Goal: Information Seeking & Learning: Learn about a topic

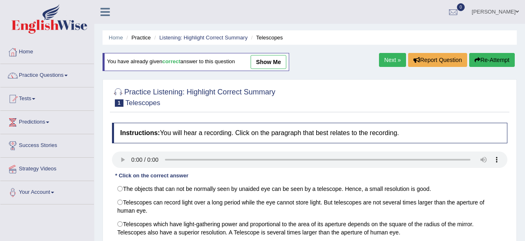
click at [57, 73] on link "Practice Questions" at bounding box center [46, 74] width 93 height 20
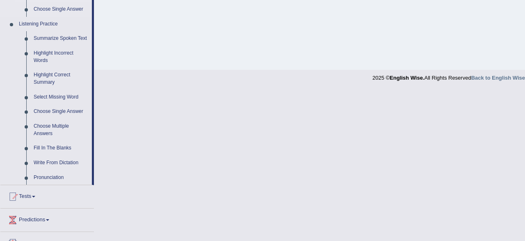
scroll to position [341, 0]
click at [63, 74] on link "Highlight Correct Summary" at bounding box center [61, 78] width 62 height 22
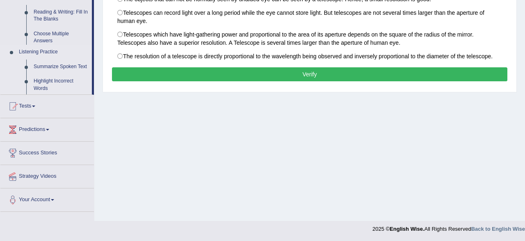
scroll to position [0, 0]
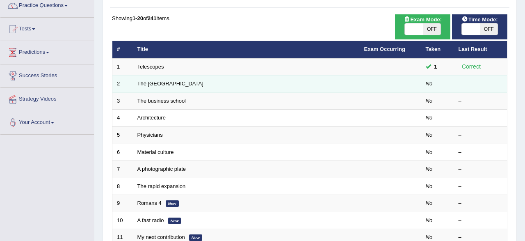
scroll to position [85, 0]
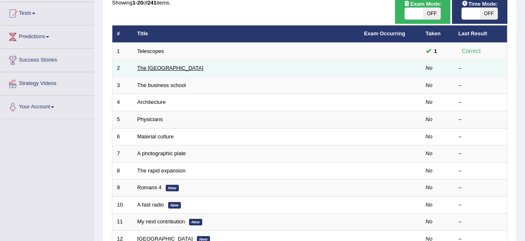
click at [153, 68] on link "The [GEOGRAPHIC_DATA]" at bounding box center [170, 68] width 66 height 6
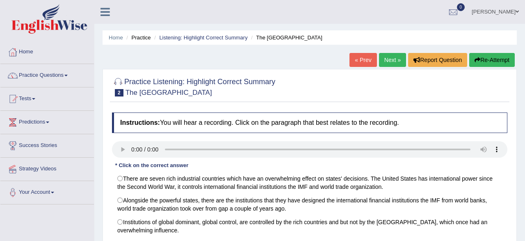
scroll to position [128, 0]
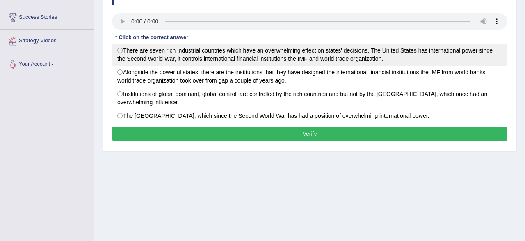
click at [120, 55] on label "There are seven rich industrial countries which have an overwhelming effect on …" at bounding box center [309, 54] width 395 height 22
radio input "true"
click at [120, 55] on label "There are seven rich industrial countries which have an overwhelming effect on …" at bounding box center [309, 54] width 395 height 22
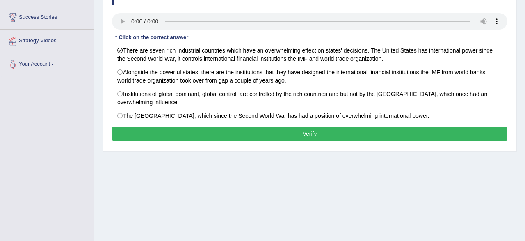
click at [155, 136] on button "Verify" at bounding box center [309, 134] width 395 height 14
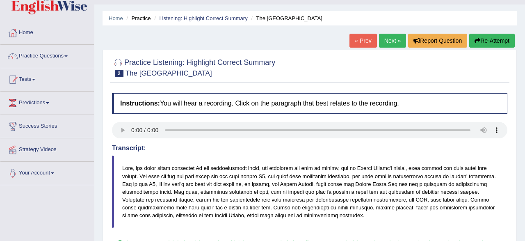
scroll to position [19, 0]
click at [391, 46] on link "Next »" at bounding box center [392, 41] width 27 height 14
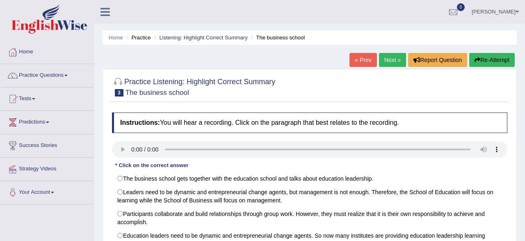
scroll to position [85, 0]
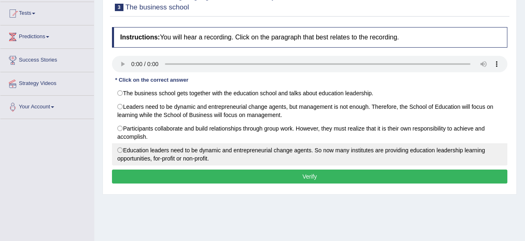
click at [149, 153] on label "Education leaders need to be dynamic and entrepreneurial change agents. So now …" at bounding box center [309, 154] width 395 height 22
radio input "true"
click at [149, 153] on label "Education leaders need to be dynamic and entrepreneurial change agents. So now …" at bounding box center [309, 154] width 395 height 22
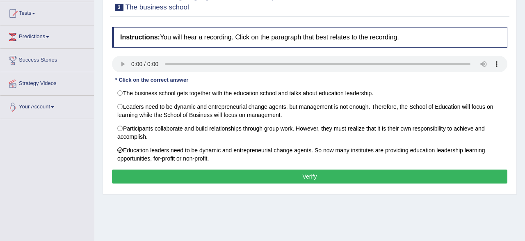
click at [162, 175] on button "Verify" at bounding box center [309, 176] width 395 height 14
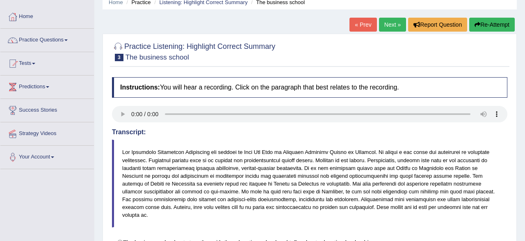
scroll to position [0, 0]
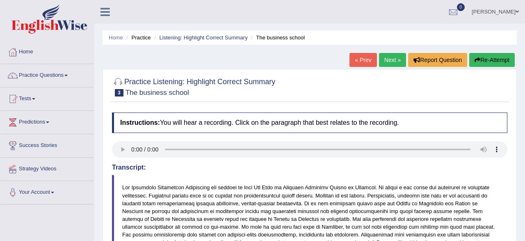
click at [364, 62] on link "« Prev" at bounding box center [362, 60] width 27 height 14
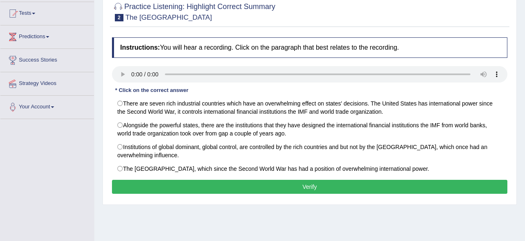
scroll to position [43, 0]
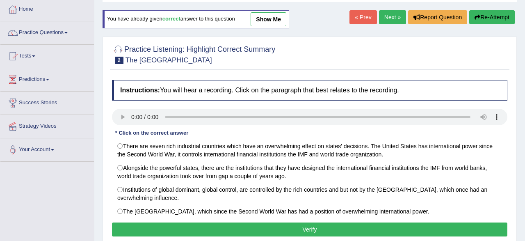
click at [381, 18] on link "Next »" at bounding box center [392, 17] width 27 height 14
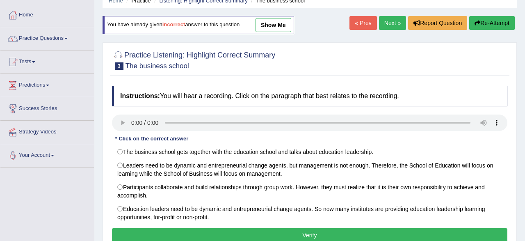
scroll to position [85, 0]
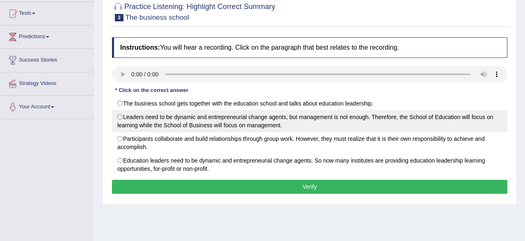
click at [155, 122] on label "Leaders need to be dynamic and entrepreneurial change agents, but management is…" at bounding box center [309, 121] width 395 height 22
radio input "true"
click at [155, 122] on label "Leaders need to be dynamic and entrepreneurial change agents, but management is…" at bounding box center [309, 121] width 395 height 22
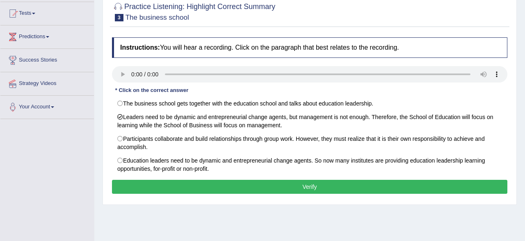
click at [163, 185] on button "Verify" at bounding box center [309, 186] width 395 height 14
click at [163, 185] on div "Home Practice Listening: Highlight Correct Summary The business school You have…" at bounding box center [309, 120] width 430 height 410
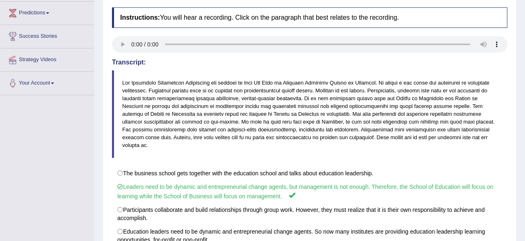
scroll to position [19, 0]
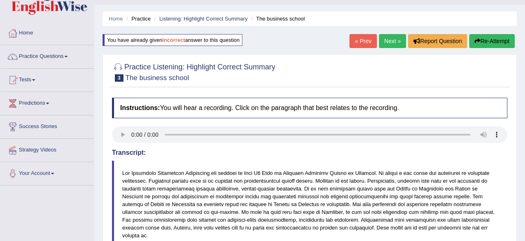
click at [398, 40] on link "Next »" at bounding box center [392, 41] width 27 height 14
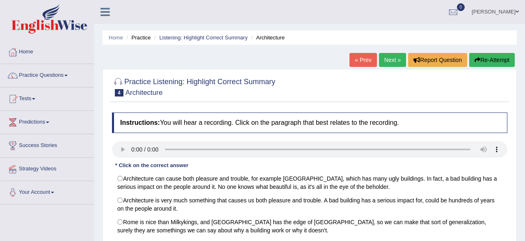
scroll to position [128, 0]
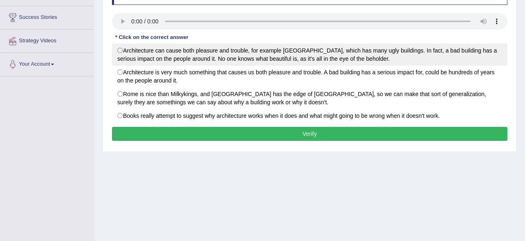
click at [166, 54] on label "Architecture can cause both pleasure and trouble, for example London, which has…" at bounding box center [309, 54] width 395 height 22
radio input "true"
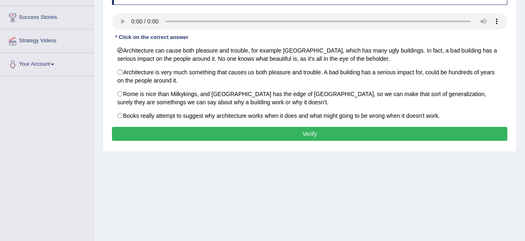
click at [182, 130] on button "Verify" at bounding box center [309, 134] width 395 height 14
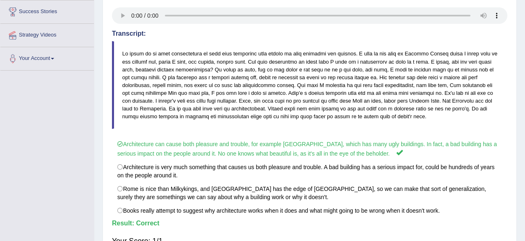
scroll to position [61, 0]
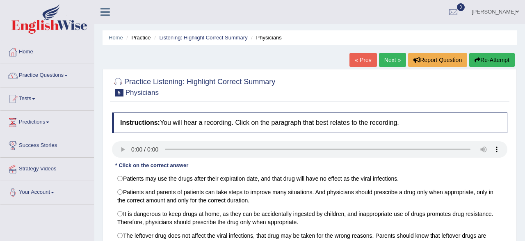
scroll to position [85, 0]
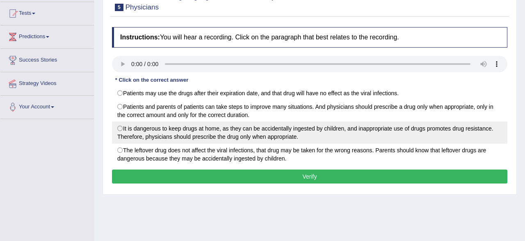
click at [120, 131] on label "It is dangerous to keep drugs at home, as they can be accidentally ingested by …" at bounding box center [309, 132] width 395 height 22
radio input "true"
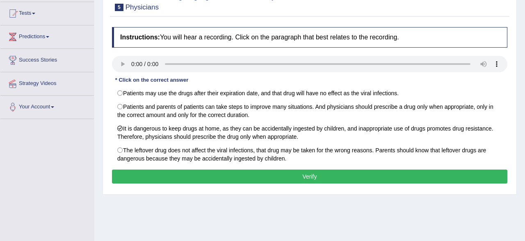
click at [166, 181] on button "Verify" at bounding box center [309, 176] width 395 height 14
click at [166, 181] on div "Home Practice Listening: Highlight Correct Summary Physicians « Prev Next » Rep…" at bounding box center [309, 120] width 430 height 410
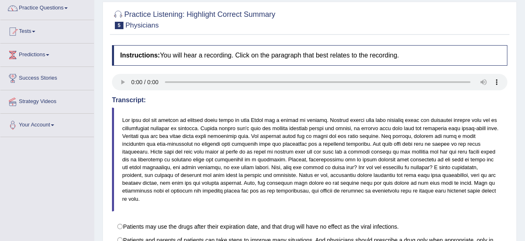
scroll to position [0, 0]
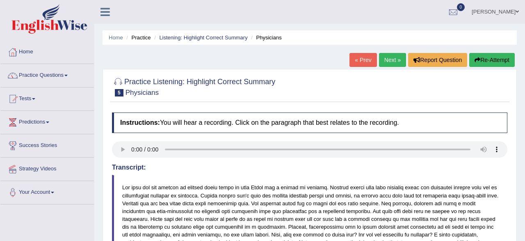
click at [387, 62] on link "Next »" at bounding box center [392, 60] width 27 height 14
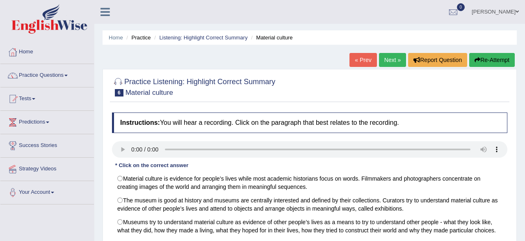
scroll to position [85, 0]
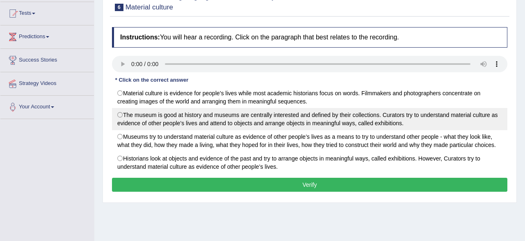
click at [147, 121] on label "The museum is good at history and museums are centrally interested and defined …" at bounding box center [309, 119] width 395 height 22
radio input "true"
click at [147, 121] on label "The museum is good at history and museums are centrally interested and defined …" at bounding box center [309, 119] width 395 height 22
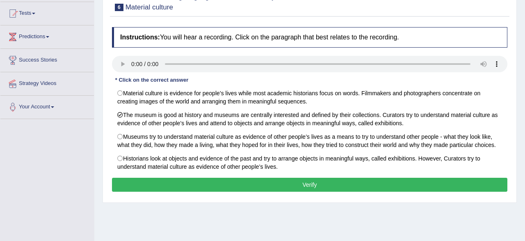
click at [167, 186] on button "Verify" at bounding box center [309, 184] width 395 height 14
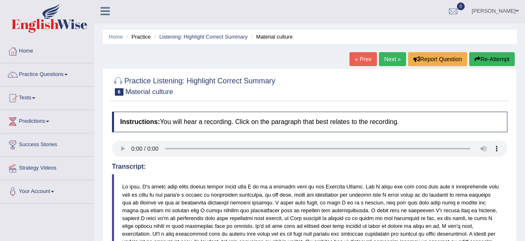
scroll to position [0, 0]
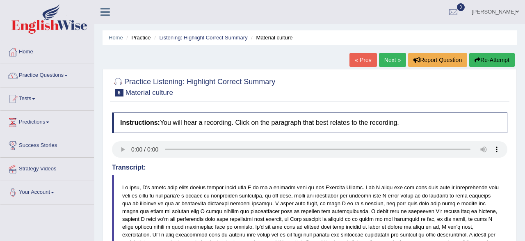
click at [392, 59] on link "Next »" at bounding box center [392, 60] width 27 height 14
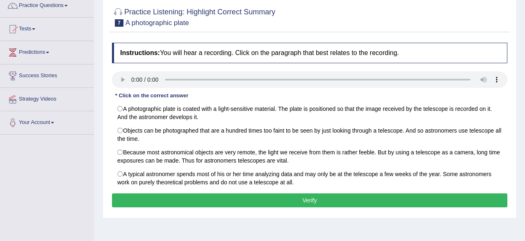
scroll to position [85, 0]
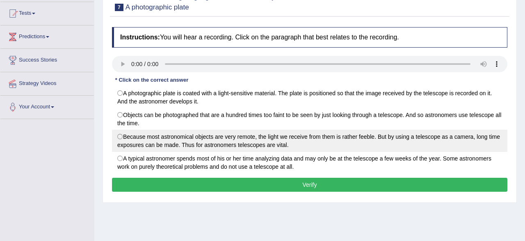
click at [134, 141] on label "Because most astronomical objects are very remote, the light we receive from th…" at bounding box center [309, 140] width 395 height 22
radio input "true"
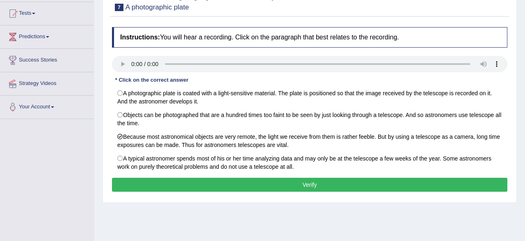
click at [140, 188] on button "Verify" at bounding box center [309, 184] width 395 height 14
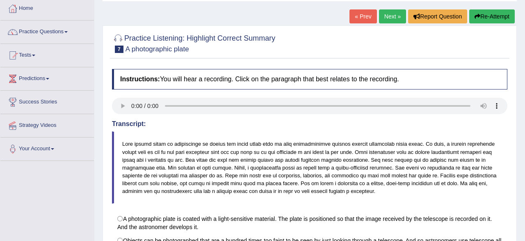
scroll to position [19, 0]
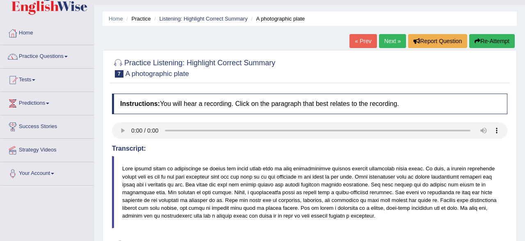
click at [478, 40] on icon "button" at bounding box center [477, 41] width 6 height 6
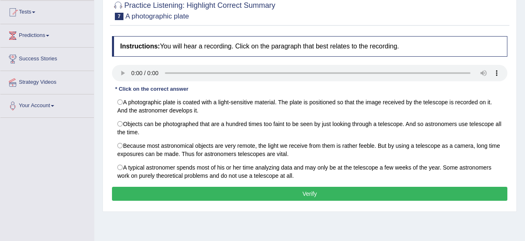
scroll to position [104, 0]
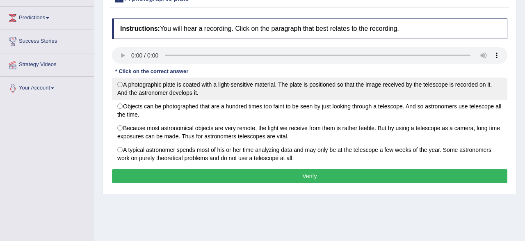
click at [145, 93] on label "A photographic plate is coated with a light-sensitive material. The plate is po…" at bounding box center [309, 88] width 395 height 22
radio input "true"
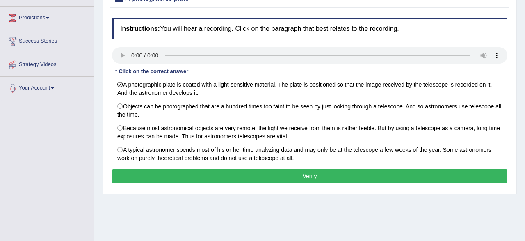
click at [191, 177] on button "Verify" at bounding box center [309, 176] width 395 height 14
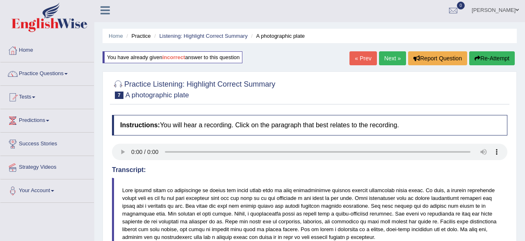
scroll to position [0, 0]
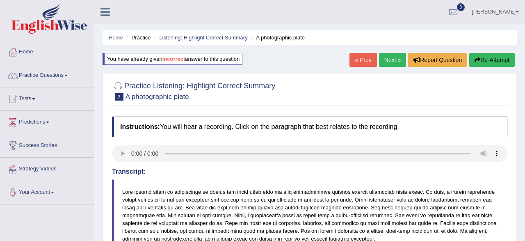
click at [488, 63] on button "Re-Attempt" at bounding box center [491, 60] width 45 height 14
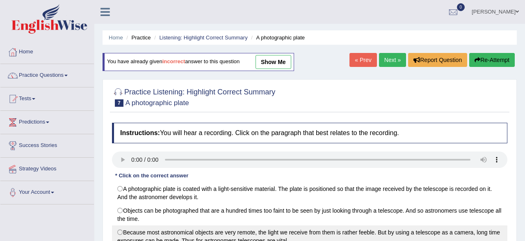
scroll to position [128, 0]
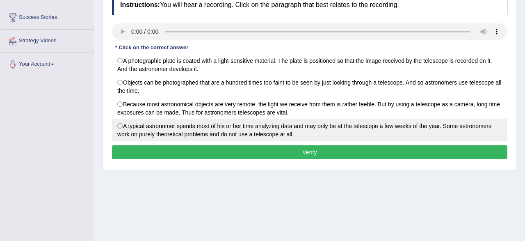
click at [168, 129] on label "A typical astronomer spends most of his or her time analyzing data and may only…" at bounding box center [309, 130] width 395 height 22
radio input "true"
click at [168, 129] on label "A typical astronomer spends most of his or her time analyzing data and may only…" at bounding box center [309, 130] width 395 height 22
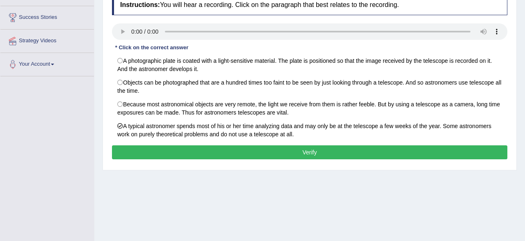
click at [186, 148] on button "Verify" at bounding box center [309, 152] width 395 height 14
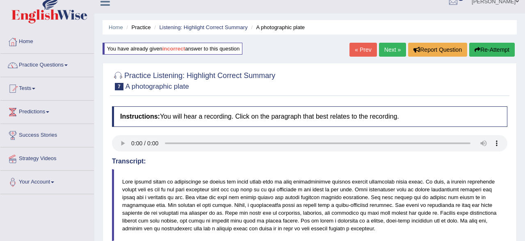
scroll to position [0, 0]
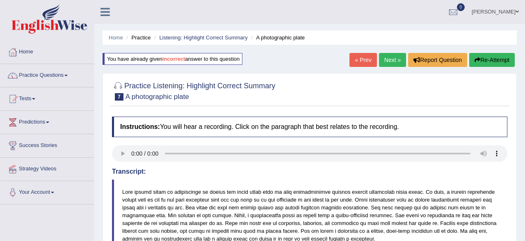
click at [386, 61] on link "Next »" at bounding box center [392, 60] width 27 height 14
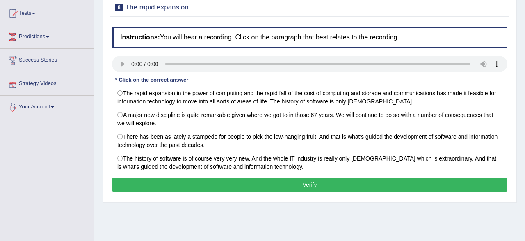
scroll to position [43, 0]
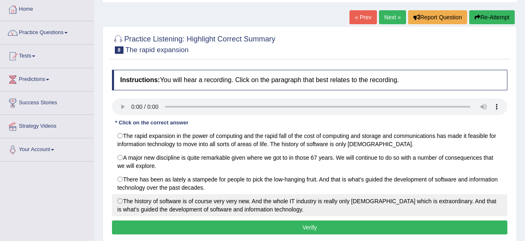
click at [118, 200] on label "The history of software is of course very very new. And the whole IT industry i…" at bounding box center [309, 205] width 395 height 22
radio input "true"
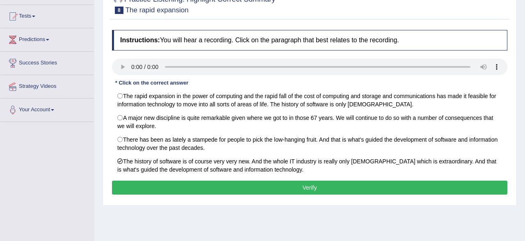
scroll to position [85, 0]
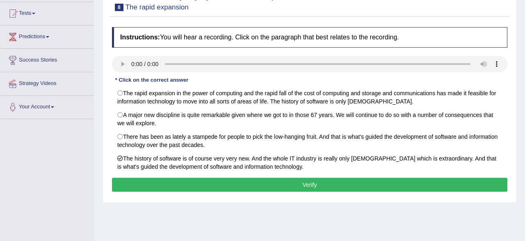
click at [151, 187] on button "Verify" at bounding box center [309, 184] width 395 height 14
click at [151, 187] on div "Home Practice Listening: Highlight Correct Summary The rapid expansion « Prev N…" at bounding box center [309, 120] width 430 height 410
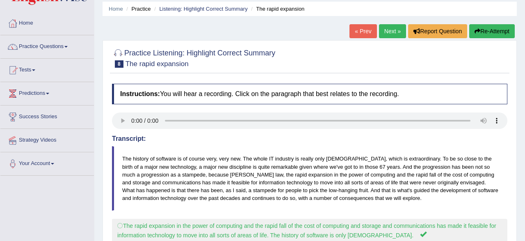
scroll to position [0, 0]
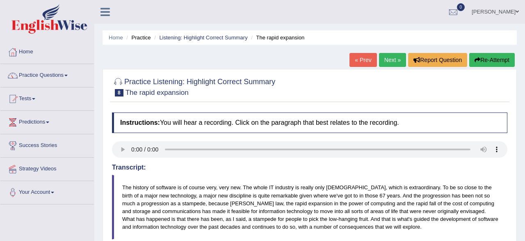
click at [494, 59] on button "Re-Attempt" at bounding box center [491, 60] width 45 height 14
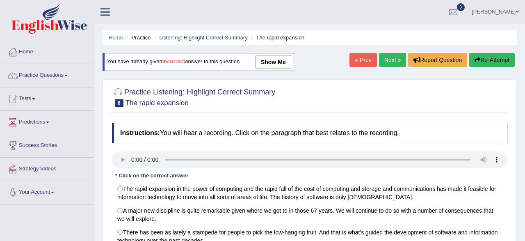
scroll to position [85, 0]
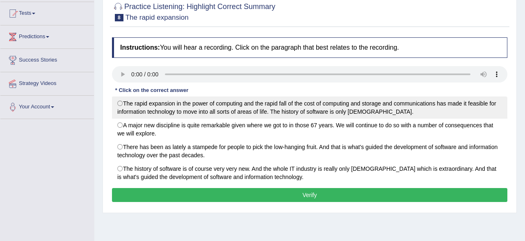
click at [137, 109] on label "The rapid expansion in the power of computing and the rapid fall of the cost of…" at bounding box center [309, 107] width 395 height 22
radio input "true"
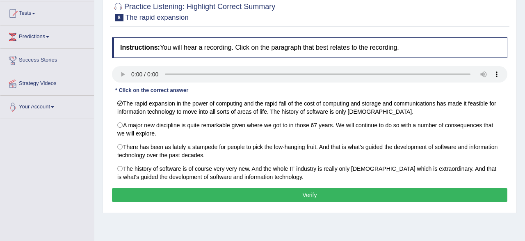
click at [169, 195] on button "Verify" at bounding box center [309, 195] width 395 height 14
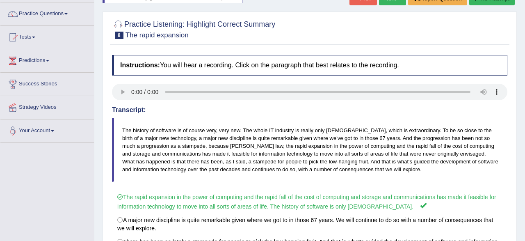
scroll to position [0, 0]
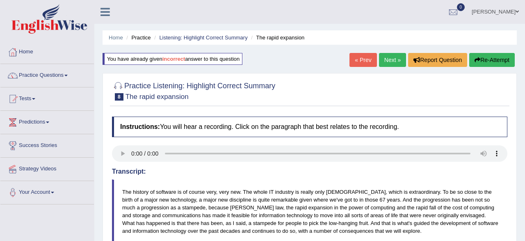
click at [386, 62] on link "Next »" at bounding box center [392, 60] width 27 height 14
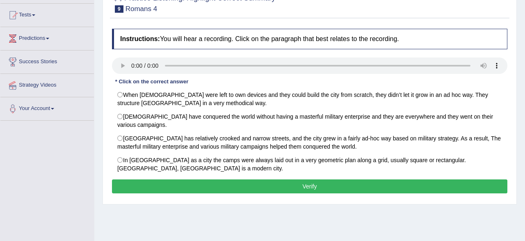
scroll to position [85, 0]
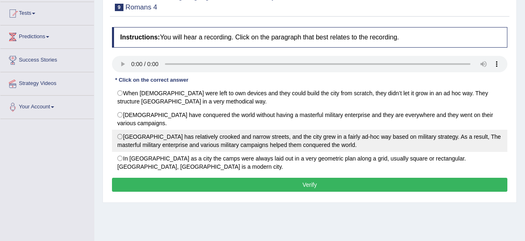
click at [153, 138] on label "Rome City has relatively crooked and narrow streets, and the city grew in a fai…" at bounding box center [309, 140] width 395 height 22
radio input "true"
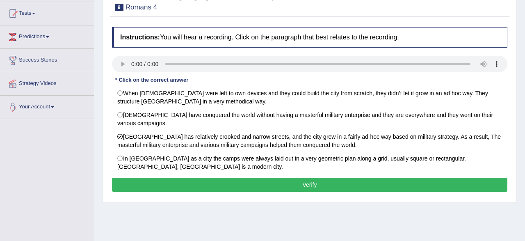
click at [182, 181] on button "Verify" at bounding box center [309, 184] width 395 height 14
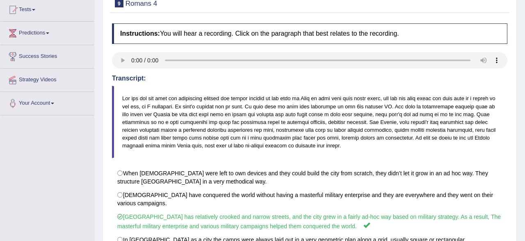
scroll to position [46, 0]
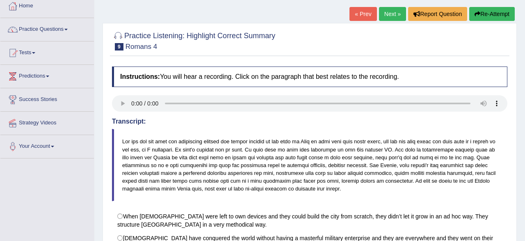
click at [395, 18] on link "Next »" at bounding box center [392, 14] width 27 height 14
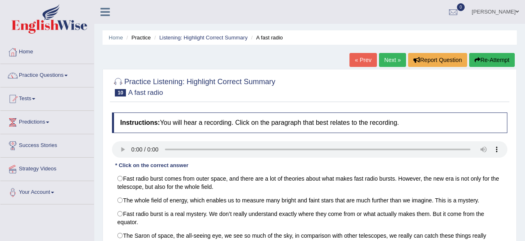
scroll to position [85, 0]
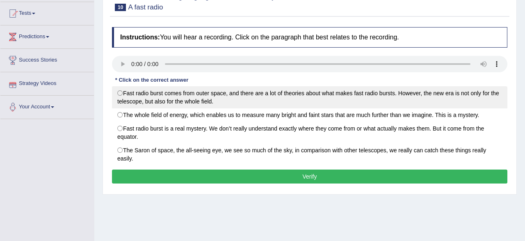
click at [123, 97] on label "Fast radio burst comes from outer space, and there are a lot of theories about …" at bounding box center [309, 97] width 395 height 22
radio input "true"
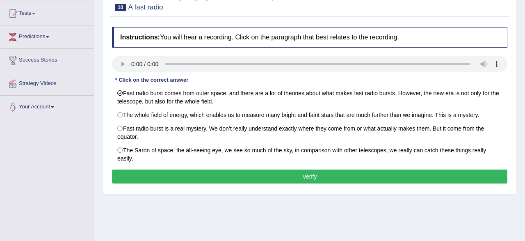
click at [156, 177] on button "Verify" at bounding box center [309, 176] width 395 height 14
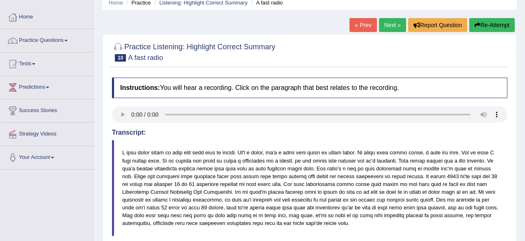
scroll to position [19, 0]
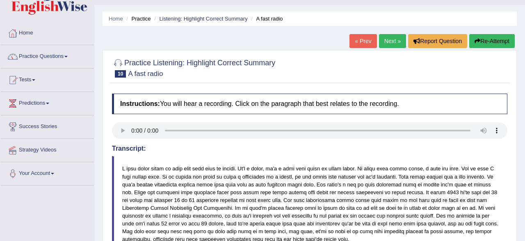
click at [386, 39] on link "Next »" at bounding box center [392, 41] width 27 height 14
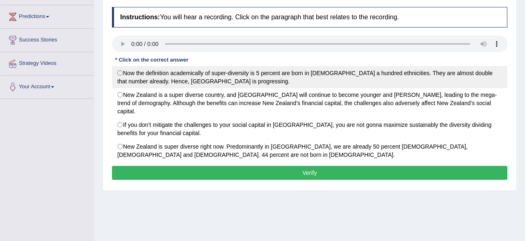
scroll to position [85, 0]
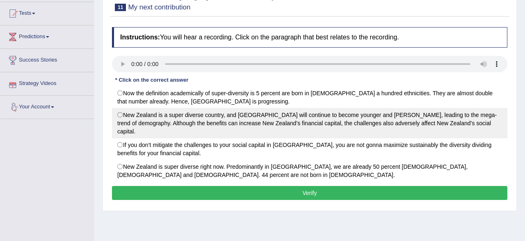
click at [133, 118] on label "New Zealand is a super diverse country, and Auckland will continue to become yo…" at bounding box center [309, 123] width 395 height 30
radio input "true"
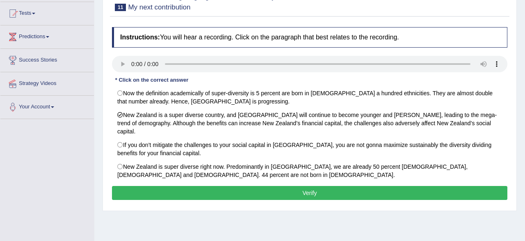
click at [183, 186] on button "Verify" at bounding box center [309, 193] width 395 height 14
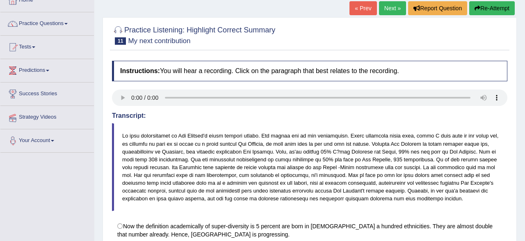
scroll to position [43, 0]
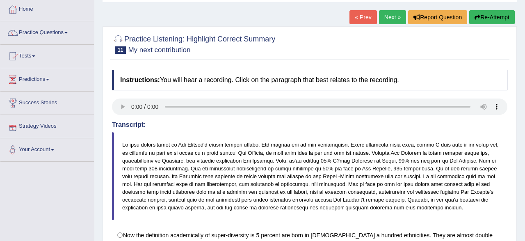
click at [383, 19] on link "Next »" at bounding box center [392, 17] width 27 height 14
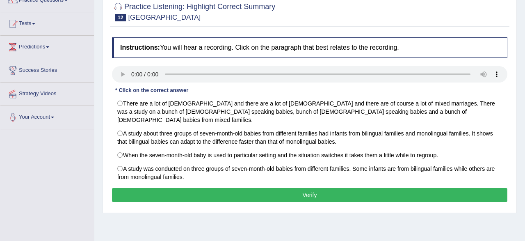
scroll to position [85, 0]
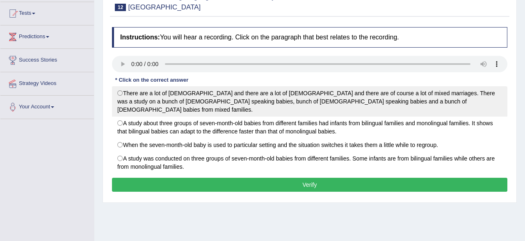
click at [129, 92] on label "There are a lot of [DEMOGRAPHIC_DATA] and there are a lot of [DEMOGRAPHIC_DATA]…" at bounding box center [309, 101] width 395 height 30
radio input "true"
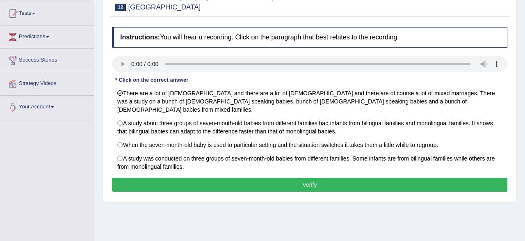
click at [178, 177] on button "Verify" at bounding box center [309, 184] width 395 height 14
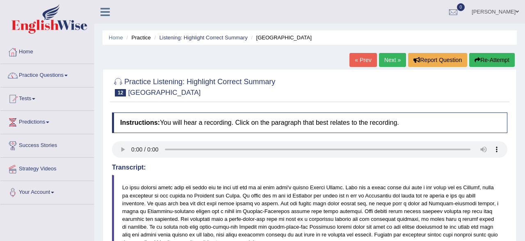
scroll to position [0, 0]
click at [486, 59] on button "Re-Attempt" at bounding box center [491, 60] width 45 height 14
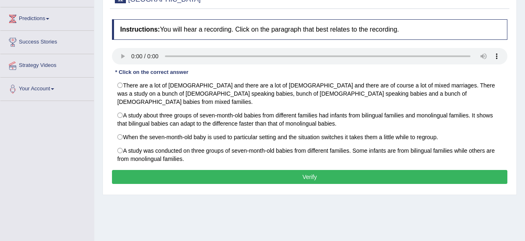
scroll to position [128, 0]
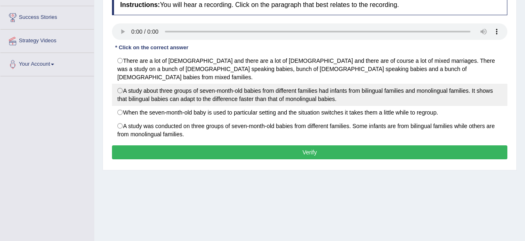
click at [149, 84] on label "A study about three groups of seven-month-old babies from different families ha…" at bounding box center [309, 95] width 395 height 22
radio input "true"
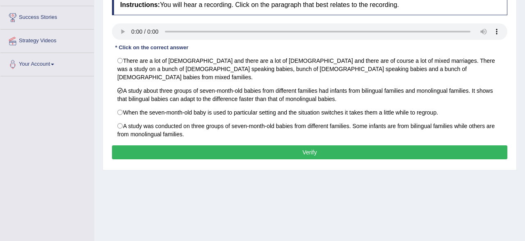
click at [147, 145] on button "Verify" at bounding box center [309, 152] width 395 height 14
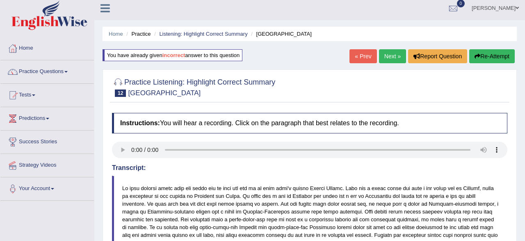
scroll to position [0, 0]
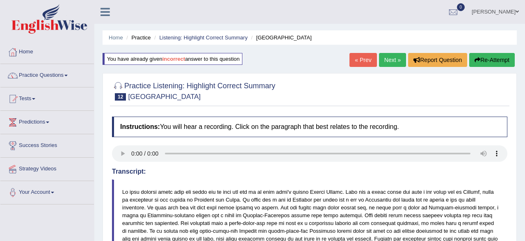
click at [386, 57] on link "Next »" at bounding box center [392, 60] width 27 height 14
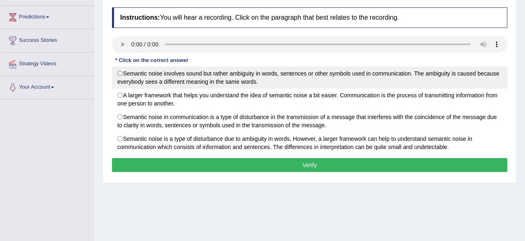
scroll to position [128, 0]
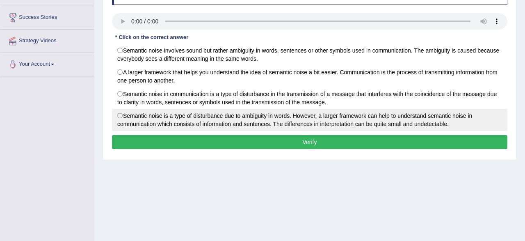
click at [132, 121] on label "Semantic noise is a type of disturbance due to ambiguity in words. However, a l…" at bounding box center [309, 120] width 395 height 22
radio input "true"
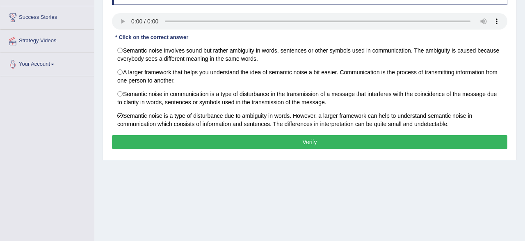
click at [178, 144] on button "Verify" at bounding box center [309, 142] width 395 height 14
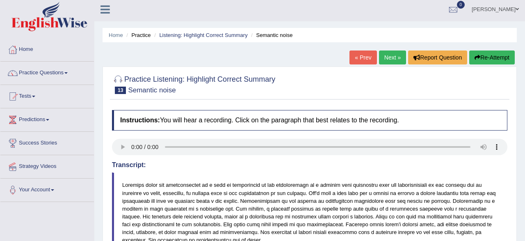
scroll to position [0, 0]
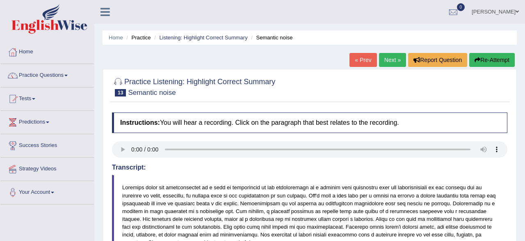
click at [391, 59] on link "Next »" at bounding box center [392, 60] width 27 height 14
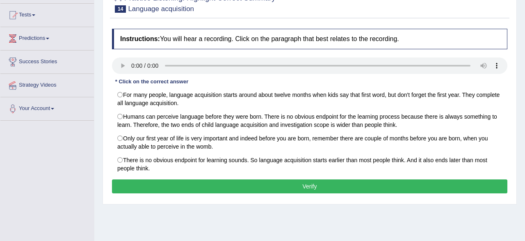
scroll to position [85, 0]
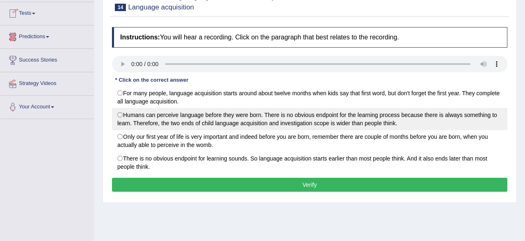
click at [198, 118] on label "Humans can perceive language before they were born. There is no obvious endpoin…" at bounding box center [309, 119] width 395 height 22
radio input "true"
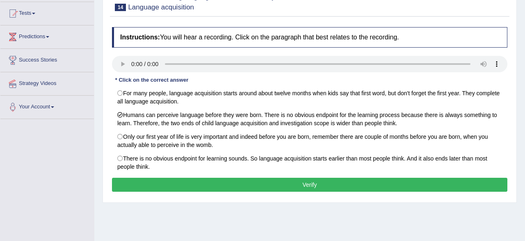
click at [224, 184] on button "Verify" at bounding box center [309, 184] width 395 height 14
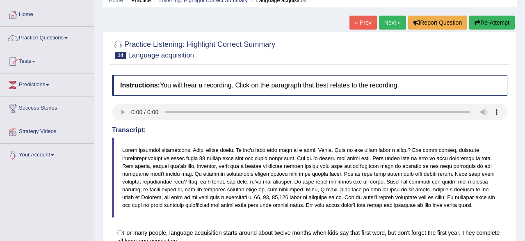
scroll to position [0, 0]
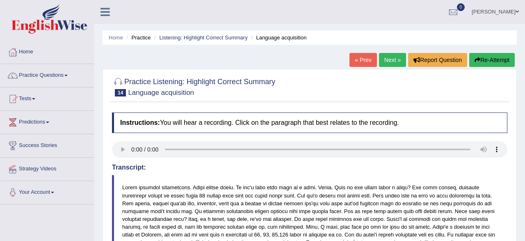
click at [387, 60] on link "Next »" at bounding box center [392, 60] width 27 height 14
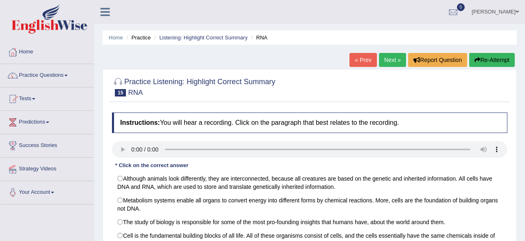
scroll to position [85, 0]
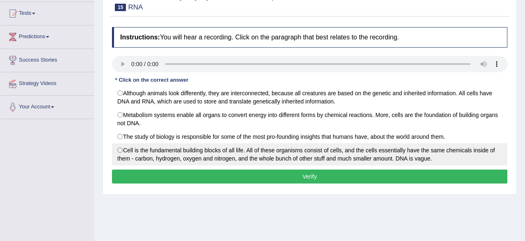
click at [199, 158] on label "Cell is the fundamental building blocks of all life. All of these organisms con…" at bounding box center [309, 154] width 395 height 22
radio input "true"
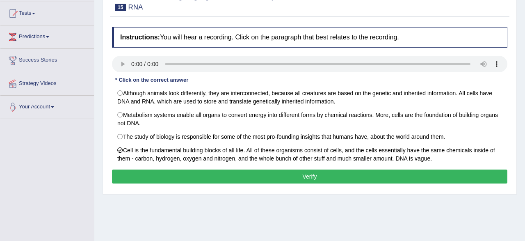
click at [216, 175] on button "Verify" at bounding box center [309, 176] width 395 height 14
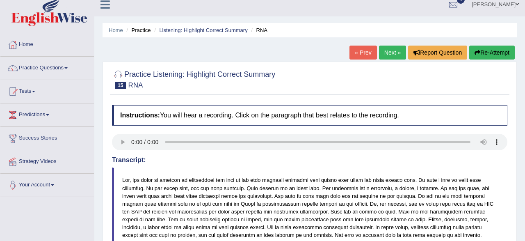
scroll to position [0, 0]
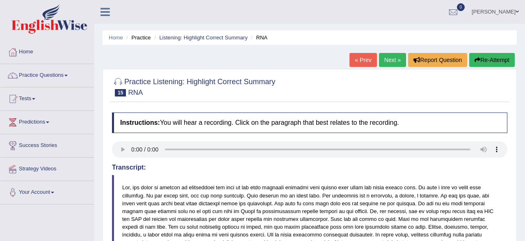
click at [493, 59] on button "Re-Attempt" at bounding box center [491, 60] width 45 height 14
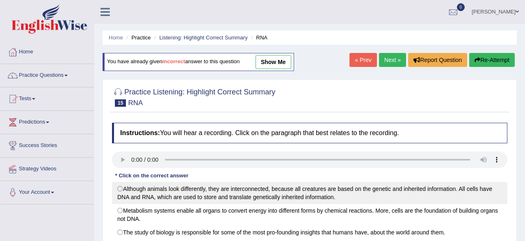
scroll to position [128, 0]
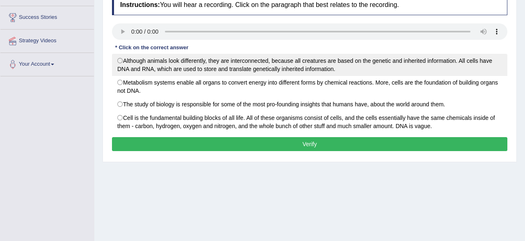
click at [349, 64] on label "Although animals look differently, they are interconnected, because all creatur…" at bounding box center [309, 65] width 395 height 22
radio input "true"
click at [349, 64] on label "Although animals look differently, they are interconnected, because all creatur…" at bounding box center [309, 65] width 395 height 22
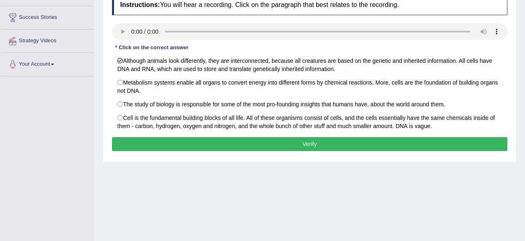
click at [294, 143] on button "Verify" at bounding box center [309, 144] width 395 height 14
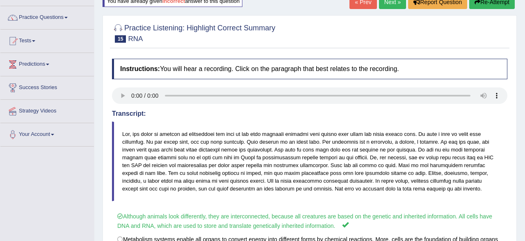
scroll to position [43, 0]
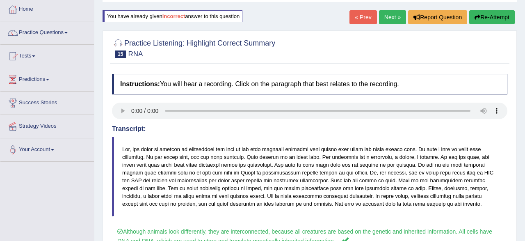
click at [389, 20] on link "Next »" at bounding box center [392, 17] width 27 height 14
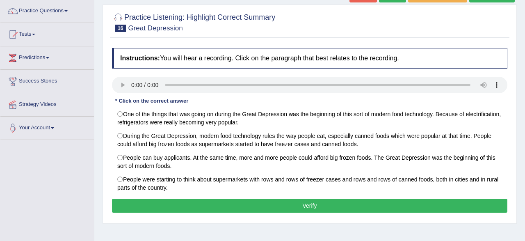
scroll to position [85, 0]
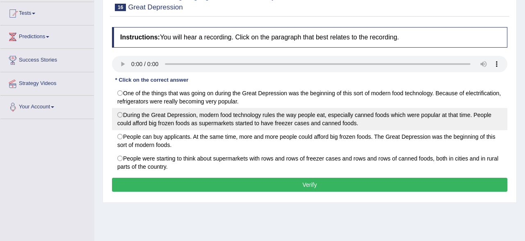
click at [125, 112] on label "During the Great Depression, modern food technology rules the way people eat, e…" at bounding box center [309, 119] width 395 height 22
radio input "true"
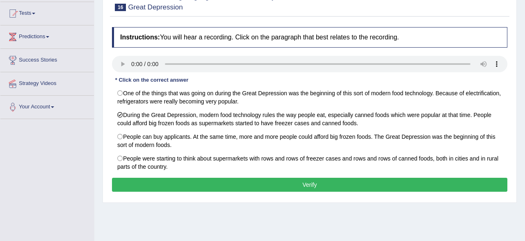
click at [154, 187] on button "Verify" at bounding box center [309, 184] width 395 height 14
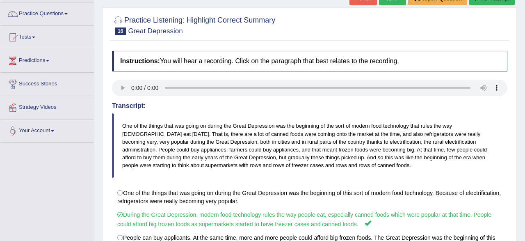
scroll to position [43, 0]
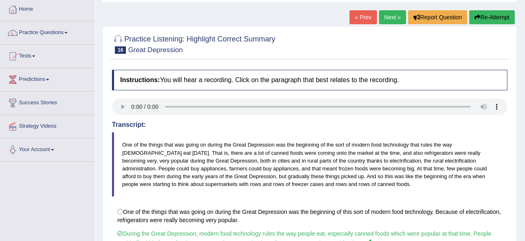
click at [385, 18] on link "Next »" at bounding box center [392, 17] width 27 height 14
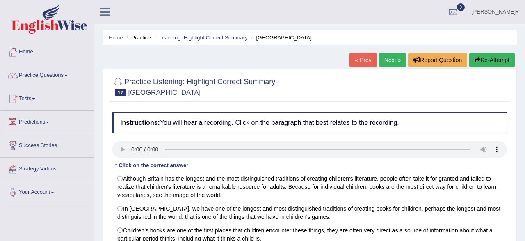
scroll to position [85, 0]
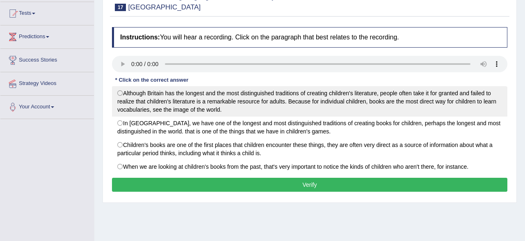
click at [134, 114] on label "Although Britain has the longest and the most distinguished traditions of creat…" at bounding box center [309, 101] width 395 height 30
radio input "true"
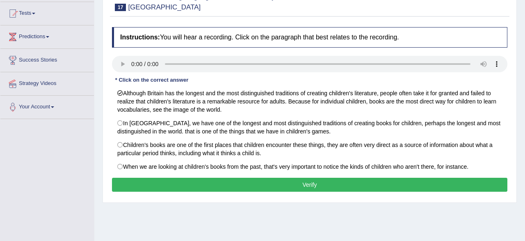
click at [156, 190] on div "Instructions: You will hear a recording. Click on the paragraph that best relat…" at bounding box center [309, 110] width 399 height 175
click at [156, 183] on button "Verify" at bounding box center [309, 184] width 395 height 14
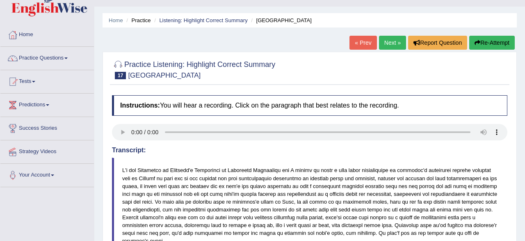
scroll to position [0, 0]
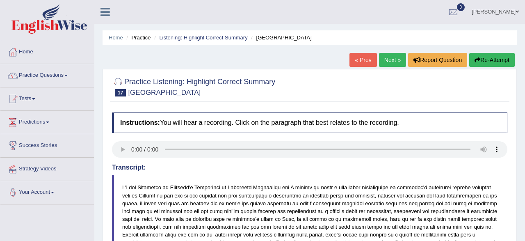
click at [393, 64] on link "Next »" at bounding box center [392, 60] width 27 height 14
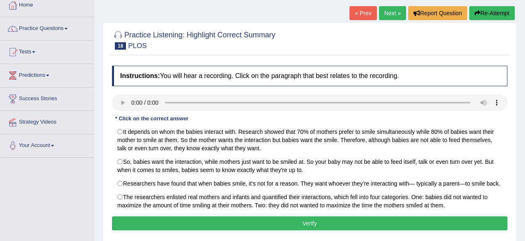
scroll to position [85, 0]
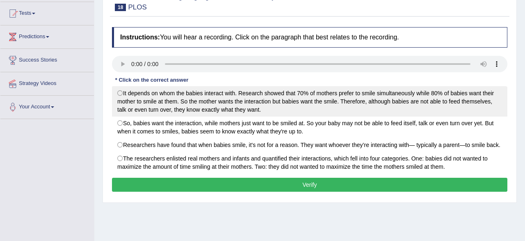
click at [137, 93] on label "It depends on whom the babies interact with. Research showed that 70% of mother…" at bounding box center [309, 101] width 395 height 30
radio input "true"
click at [137, 93] on label "It depends on whom the babies interact with. Research showed that 70% of mother…" at bounding box center [309, 101] width 395 height 30
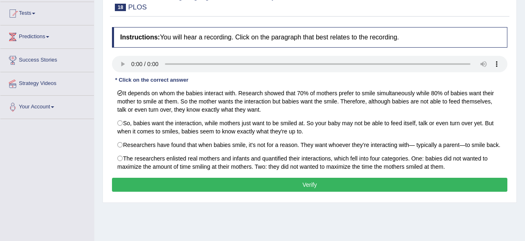
click at [204, 186] on button "Verify" at bounding box center [309, 184] width 395 height 14
click at [204, 186] on div "Home Practice Listening: Highlight Correct Summary PLOS « Prev Next » Report Qu…" at bounding box center [309, 120] width 430 height 410
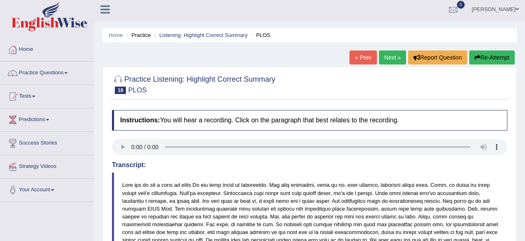
scroll to position [0, 0]
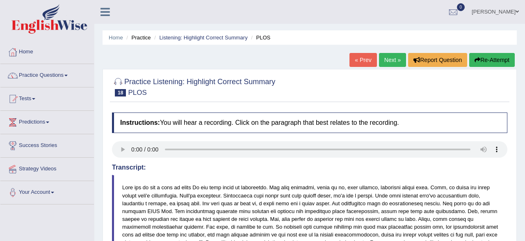
click at [384, 62] on link "Next »" at bounding box center [392, 60] width 27 height 14
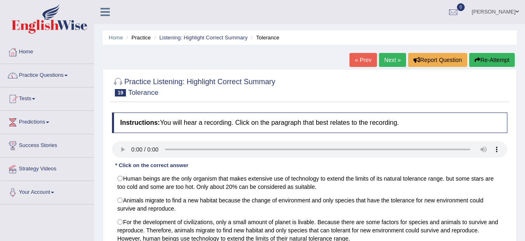
scroll to position [85, 0]
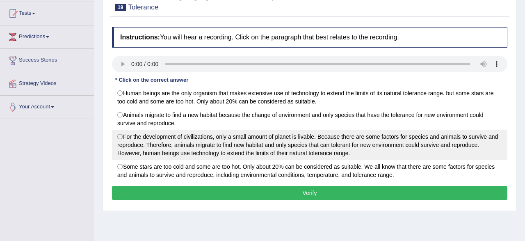
click at [140, 145] on label "For the development of civilizations, only a small amount of planet is livable.…" at bounding box center [309, 144] width 395 height 30
radio input "true"
click at [140, 145] on label "For the development of civilizations, only a small amount of planet is livable.…" at bounding box center [309, 144] width 395 height 30
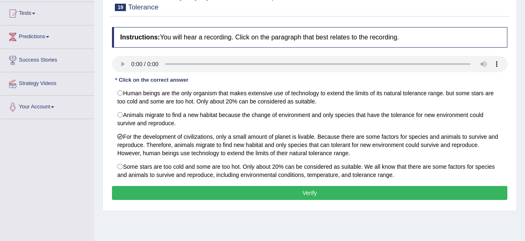
click at [158, 190] on button "Verify" at bounding box center [309, 193] width 395 height 14
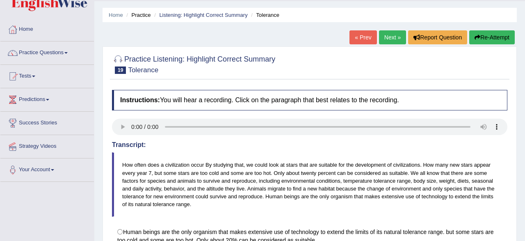
scroll to position [19, 0]
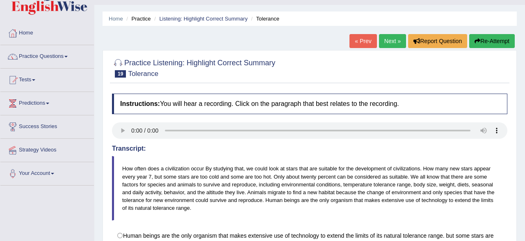
click at [494, 38] on button "Re-Attempt" at bounding box center [491, 41] width 45 height 14
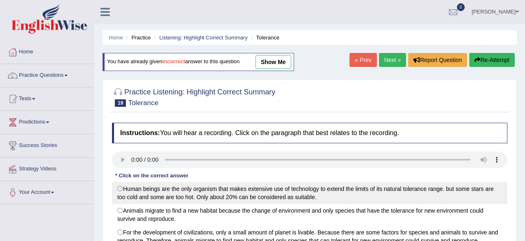
scroll to position [104, 0]
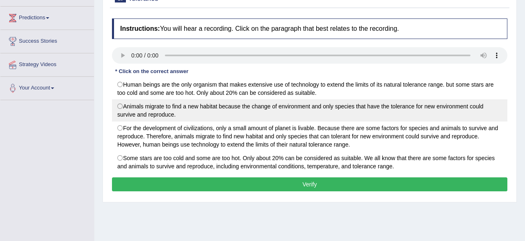
click at [156, 108] on label "Animals migrate to find a new habitat because the change of environment and onl…" at bounding box center [309, 110] width 395 height 22
radio input "true"
click at [156, 108] on label "Animals migrate to find a new habitat because the change of environment and onl…" at bounding box center [309, 110] width 395 height 22
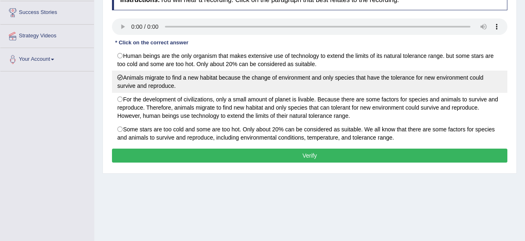
scroll to position [147, 0]
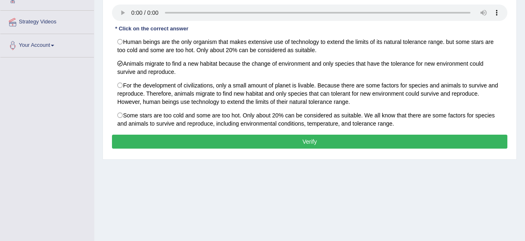
click at [157, 141] on button "Verify" at bounding box center [309, 141] width 395 height 14
click at [157, 141] on div "Home Practice Listening: Highlight Correct Summary Tolerance You have already g…" at bounding box center [309, 58] width 430 height 410
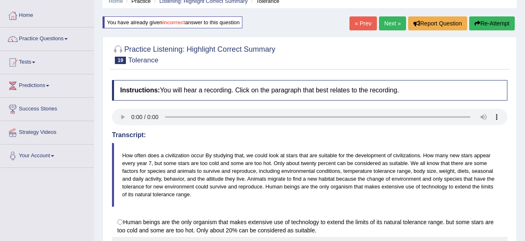
scroll to position [19, 0]
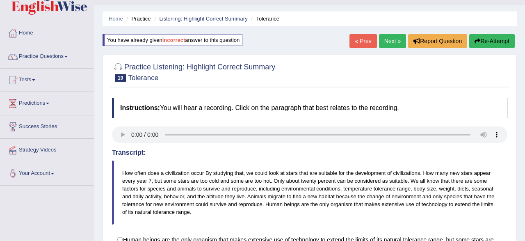
click at [394, 42] on link "Next »" at bounding box center [392, 41] width 27 height 14
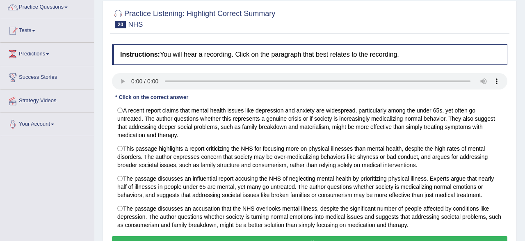
scroll to position [85, 0]
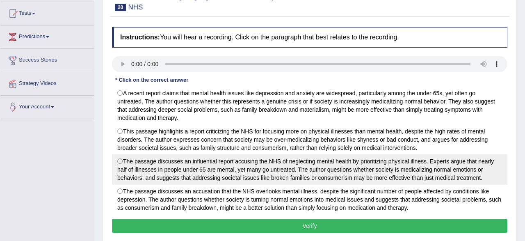
click at [150, 173] on label "The passage discusses an influential report accusing the NHS of neglecting ment…" at bounding box center [309, 169] width 395 height 30
radio input "true"
click at [150, 173] on label "The passage discusses an influential report accusing the NHS of neglecting ment…" at bounding box center [309, 169] width 395 height 30
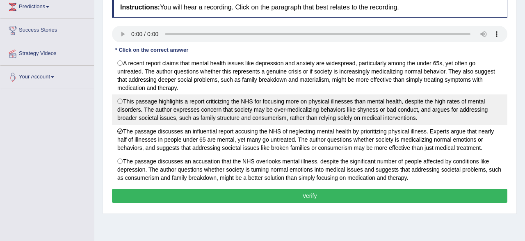
scroll to position [128, 0]
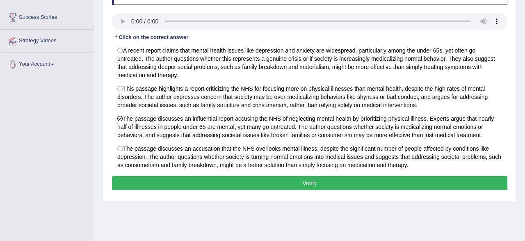
click at [196, 186] on button "Verify" at bounding box center [309, 183] width 395 height 14
click at [196, 186] on div "Home Practice Listening: Highlight Correct Summary NHS « Prev Next » Report Que…" at bounding box center [309, 77] width 430 height 410
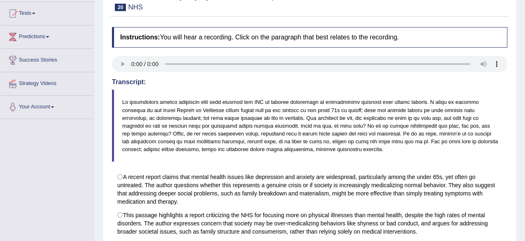
scroll to position [0, 0]
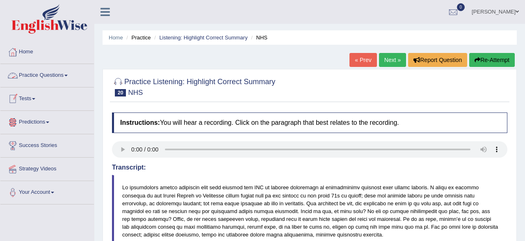
click at [40, 77] on link "Practice Questions" at bounding box center [46, 74] width 93 height 20
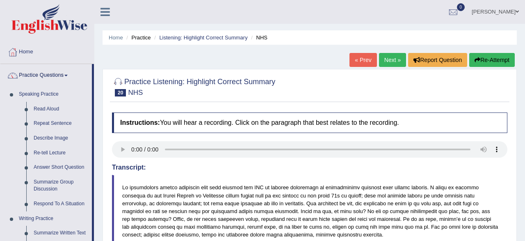
click at [42, 75] on link "Practice Questions" at bounding box center [45, 74] width 91 height 20
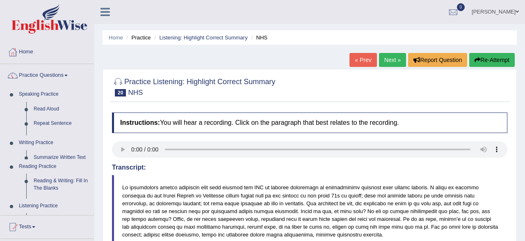
click at [42, 75] on link "Practice Questions" at bounding box center [46, 74] width 93 height 20
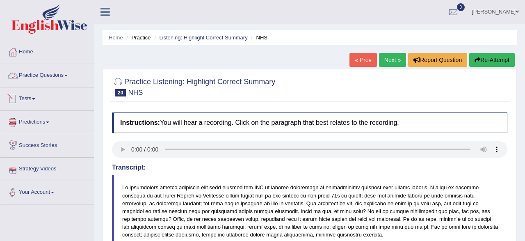
click at [42, 75] on link "Practice Questions" at bounding box center [46, 74] width 93 height 20
click at [43, 79] on link "Practice Questions" at bounding box center [46, 74] width 93 height 20
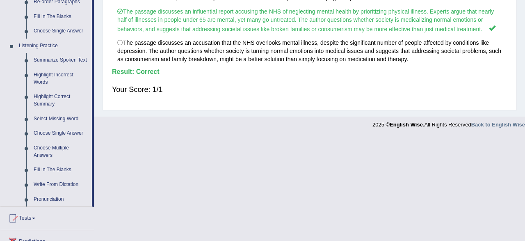
scroll to position [341, 0]
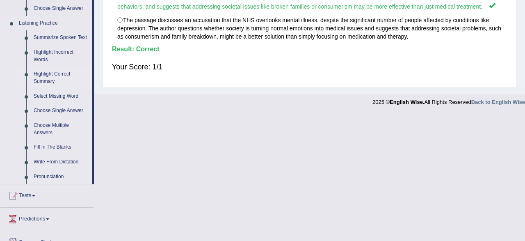
click at [45, 77] on link "Highlight Correct Summary" at bounding box center [61, 78] width 62 height 22
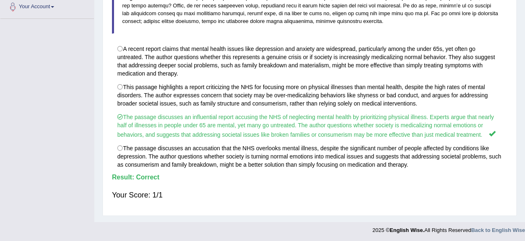
scroll to position [0, 0]
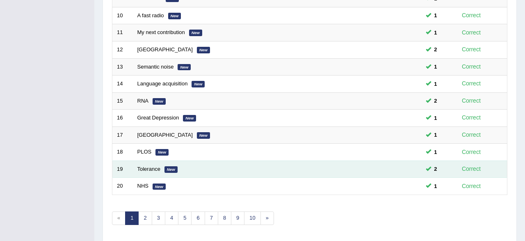
scroll to position [298, 0]
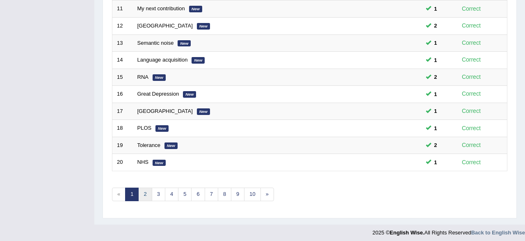
click at [144, 188] on link "2" at bounding box center [145, 194] width 14 height 14
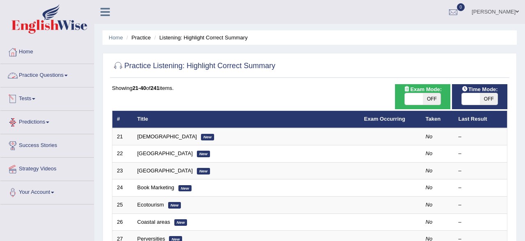
click at [41, 73] on link "Practice Questions" at bounding box center [46, 74] width 93 height 20
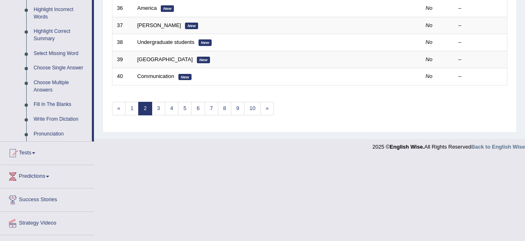
scroll to position [400, 0]
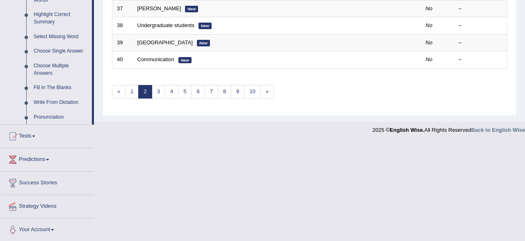
click at [64, 102] on link "Write From Dictation" at bounding box center [61, 102] width 62 height 15
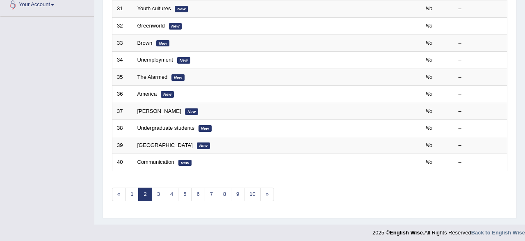
scroll to position [0, 0]
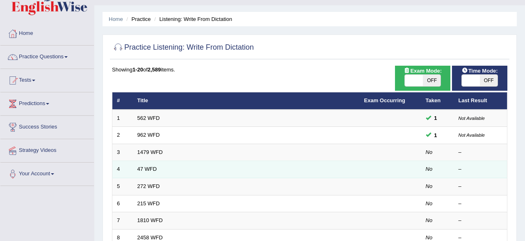
scroll to position [43, 0]
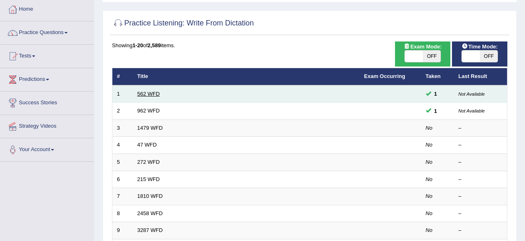
click at [148, 93] on link "562 WFD" at bounding box center [148, 94] width 23 height 6
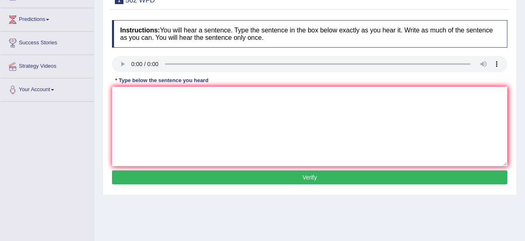
scroll to position [128, 0]
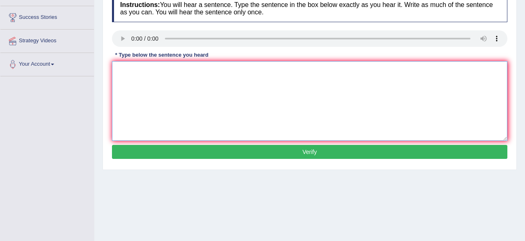
click at [198, 90] on textarea at bounding box center [309, 100] width 395 height 79
click at [132, 83] on textarea at bounding box center [309, 100] width 395 height 79
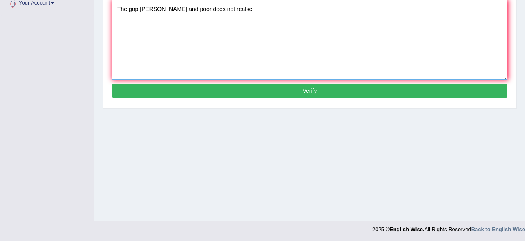
scroll to position [189, 0]
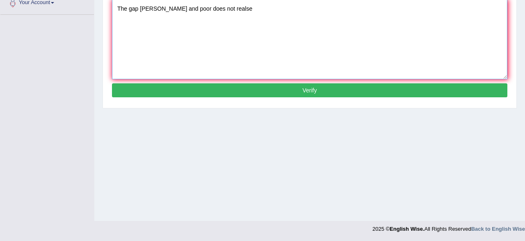
type textarea "The gap [PERSON_NAME] and poor does not realse"
click at [204, 95] on button "Verify" at bounding box center [309, 90] width 395 height 14
click at [204, 95] on div "Home Practice Listening: Write From Dictation 562 WFD You have already given an…" at bounding box center [309, 16] width 430 height 410
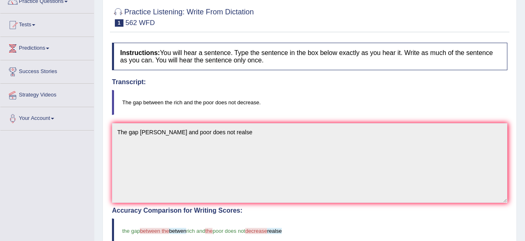
scroll to position [19, 0]
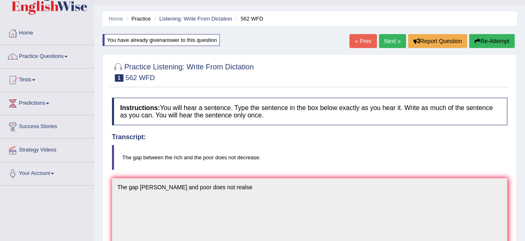
click at [493, 37] on button "Re-Attempt" at bounding box center [491, 41] width 45 height 14
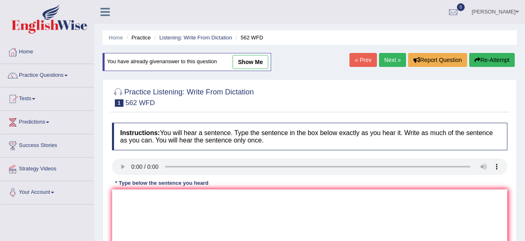
scroll to position [61, 0]
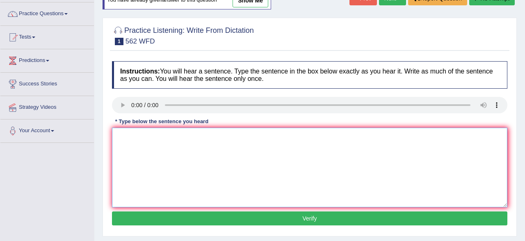
click at [159, 171] on textarea at bounding box center [309, 166] width 395 height 79
type textarea "t"
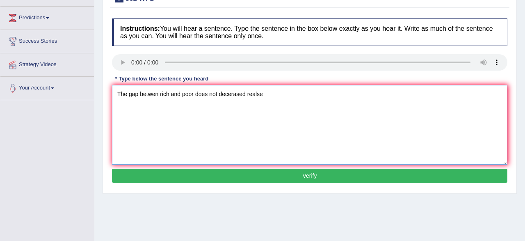
type textarea "The gap betwen rich and poor does not decerased realse"
click at [165, 178] on button "Verify" at bounding box center [309, 175] width 395 height 14
click at [165, 178] on div "Home Practice Listening: Write From Dictation 562 WFD You have already given an…" at bounding box center [309, 101] width 430 height 410
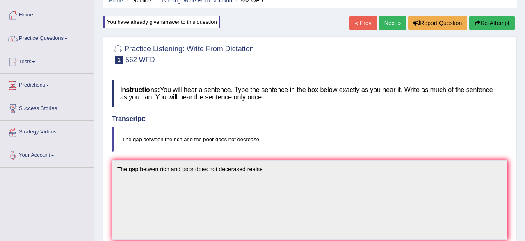
scroll to position [36, 0]
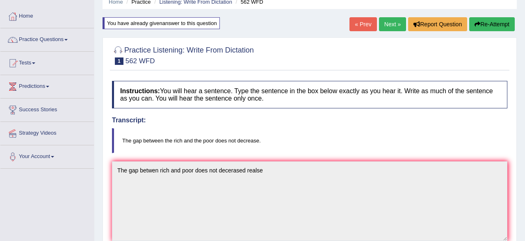
click at [483, 23] on button "Re-Attempt" at bounding box center [491, 24] width 45 height 14
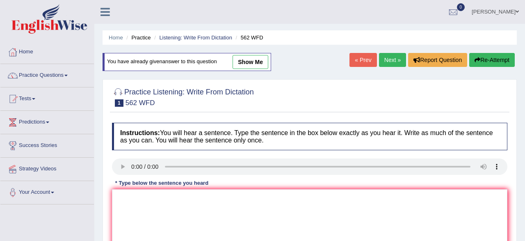
scroll to position [36, 0]
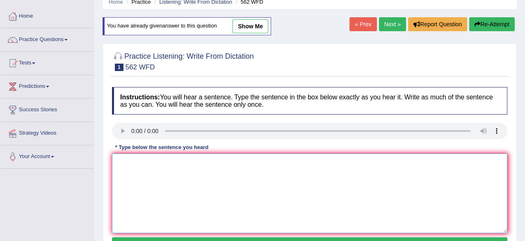
click at [217, 179] on textarea at bounding box center [309, 192] width 395 height 79
type textarea "t"
type textarea "R"
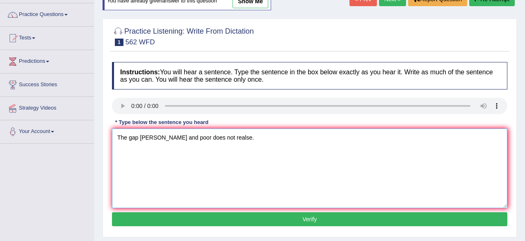
scroll to position [78, 0]
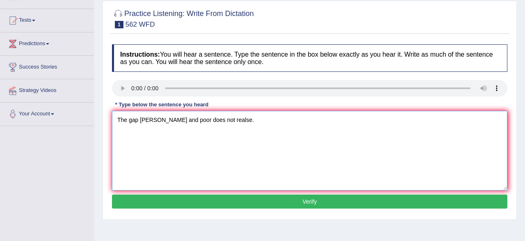
type textarea "The gap [PERSON_NAME] and poor does not realse."
click at [254, 203] on button "Verify" at bounding box center [309, 201] width 395 height 14
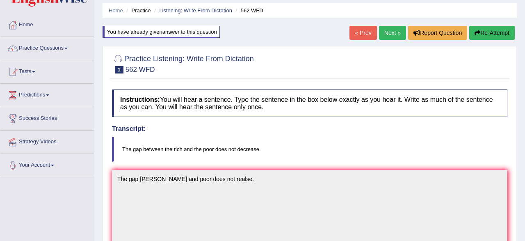
scroll to position [0, 0]
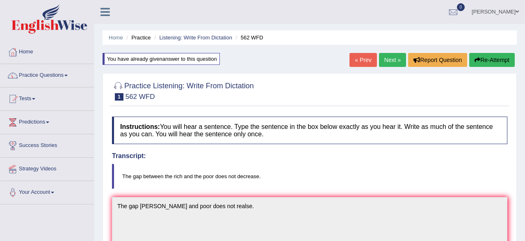
click at [477, 62] on icon "button" at bounding box center [477, 60] width 6 height 6
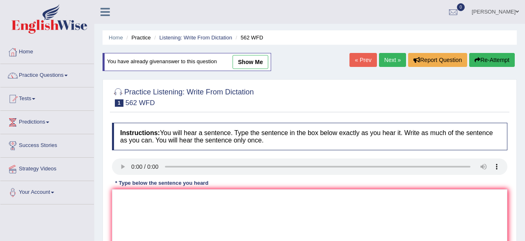
scroll to position [85, 0]
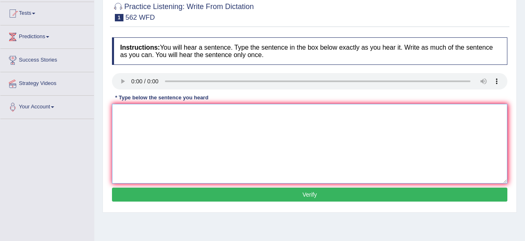
click at [241, 132] on textarea at bounding box center [309, 143] width 395 height 79
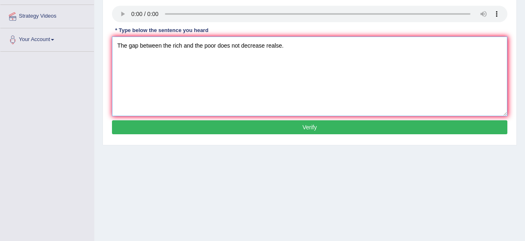
scroll to position [170, 0]
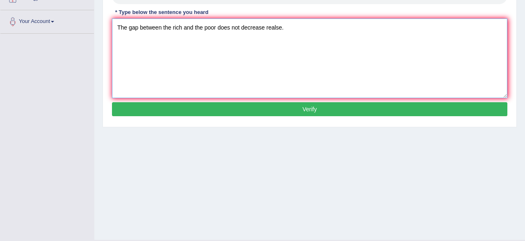
type textarea "The gap between the rich and the poor does not decrease realse."
click at [220, 114] on button "Verify" at bounding box center [309, 109] width 395 height 14
click at [220, 114] on div "Home Practice Listening: Write From Dictation 562 WFD You have already given an…" at bounding box center [309, 35] width 430 height 410
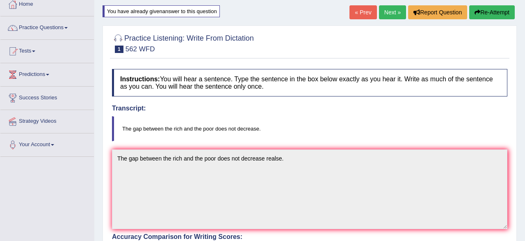
scroll to position [36, 0]
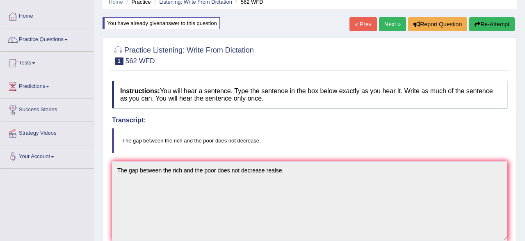
click at [384, 22] on link "Next »" at bounding box center [392, 24] width 27 height 14
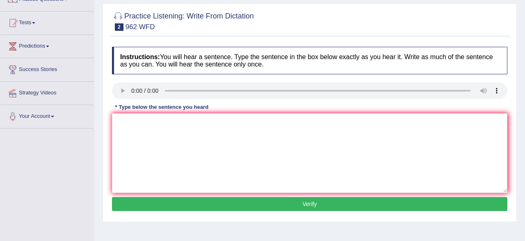
scroll to position [85, 0]
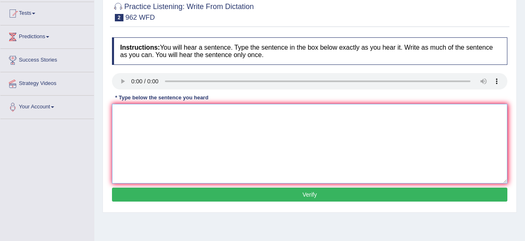
click at [129, 124] on textarea at bounding box center [309, 143] width 395 height 79
type textarea "i"
type textarea "If you have any quations about the exam plase reanse your hand."
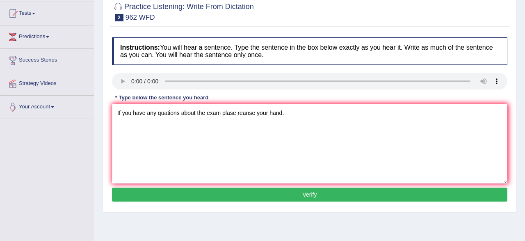
click at [129, 188] on button "Verify" at bounding box center [309, 194] width 395 height 14
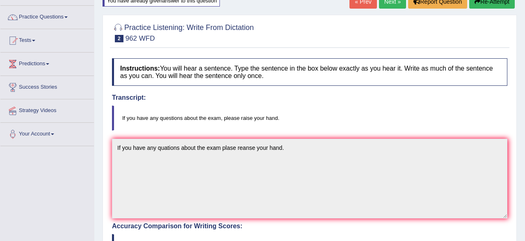
scroll to position [54, 0]
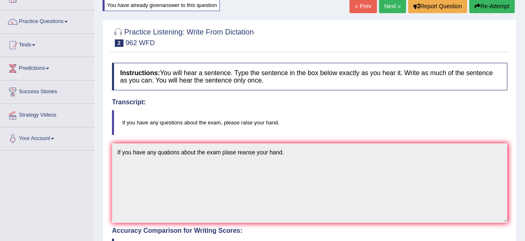
click at [486, 5] on button "Re-Attempt" at bounding box center [491, 6] width 45 height 14
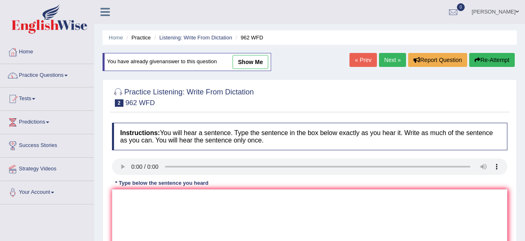
scroll to position [54, 0]
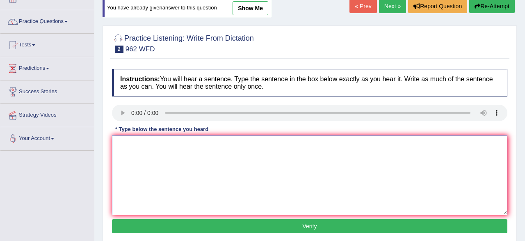
click at [223, 160] on textarea at bounding box center [309, 174] width 395 height 79
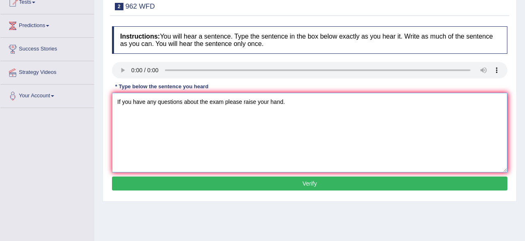
type textarea "If you have any questions about the exam please raise your hand."
click at [259, 186] on button "Verify" at bounding box center [309, 183] width 395 height 14
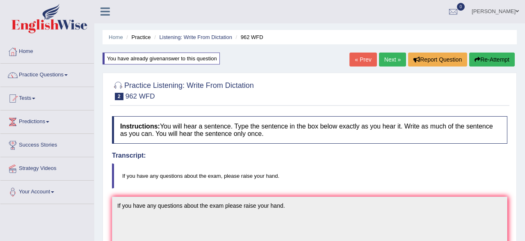
scroll to position [0, 0]
click at [393, 57] on link "Next »" at bounding box center [392, 60] width 27 height 14
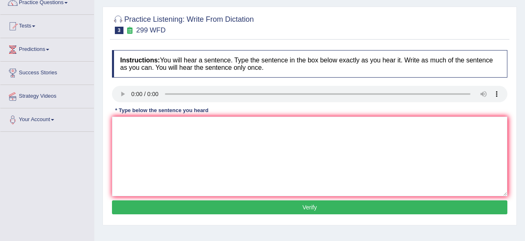
scroll to position [85, 0]
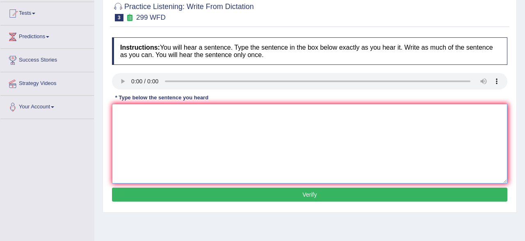
click at [135, 129] on textarea at bounding box center [309, 143] width 395 height 79
click at [119, 112] on textarea "student reperstative will be visiting class room forms." at bounding box center [309, 143] width 395 height 79
type textarea "Student reperstative will be visiting class room forms."
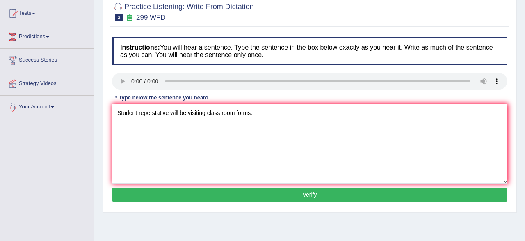
click at [178, 195] on button "Verify" at bounding box center [309, 194] width 395 height 14
click at [178, 195] on div "Home Practice Listening: Write From Dictation 299 WFD You have already given an…" at bounding box center [309, 120] width 430 height 410
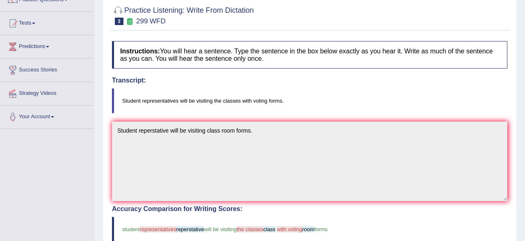
scroll to position [43, 0]
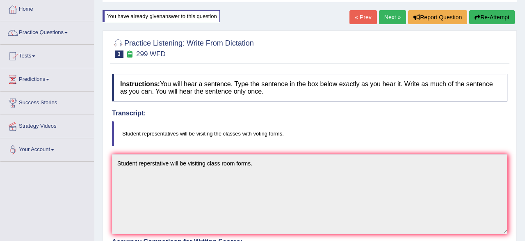
click at [485, 18] on button "Re-Attempt" at bounding box center [491, 17] width 45 height 14
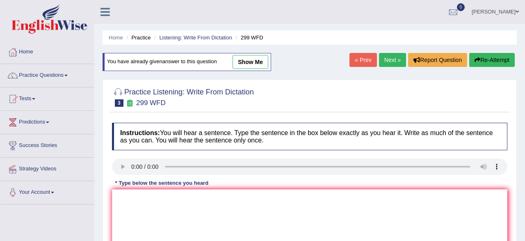
scroll to position [128, 0]
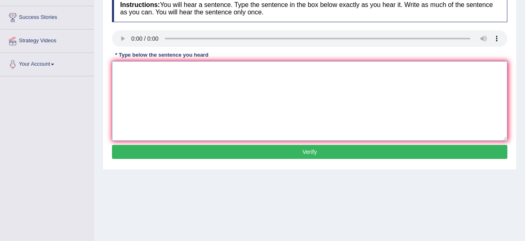
click at [383, 94] on textarea at bounding box center [309, 100] width 395 height 79
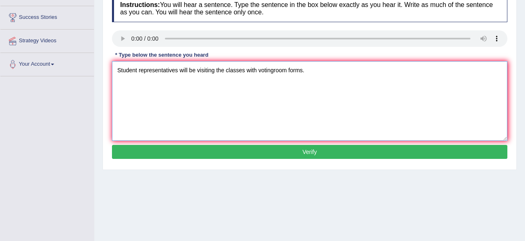
type textarea "Student representatives will be visiting the classes with votingroom forms."
click at [374, 149] on button "Verify" at bounding box center [309, 152] width 395 height 14
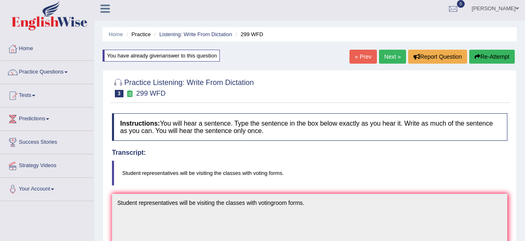
scroll to position [0, 0]
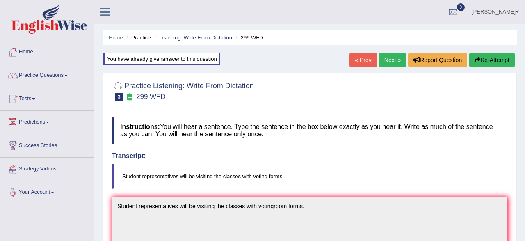
click at [389, 59] on link "Next »" at bounding box center [392, 60] width 27 height 14
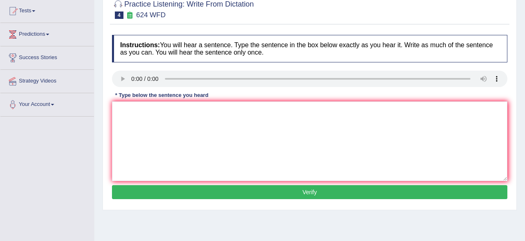
scroll to position [128, 0]
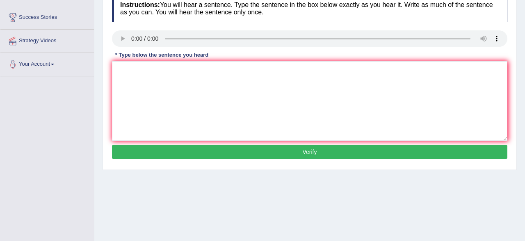
click at [56, 53] on link "Your Account" at bounding box center [46, 63] width 93 height 20
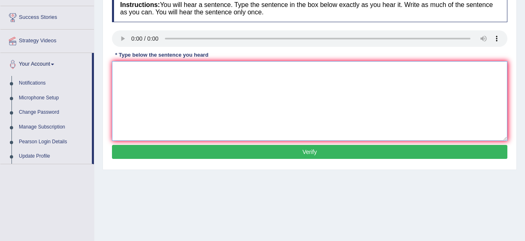
click at [138, 86] on textarea at bounding box center [309, 100] width 395 height 79
type textarea "p"
click at [154, 70] on textarea "our courses inproving critical normose independent learning skills." at bounding box center [309, 100] width 395 height 79
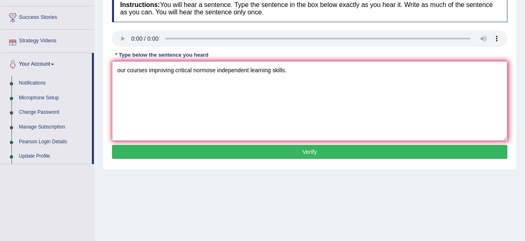
type textarea "our courses improving critical normose independent learning skills."
click at [197, 151] on button "Verify" at bounding box center [309, 152] width 395 height 14
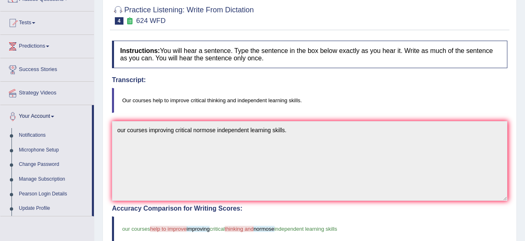
scroll to position [0, 0]
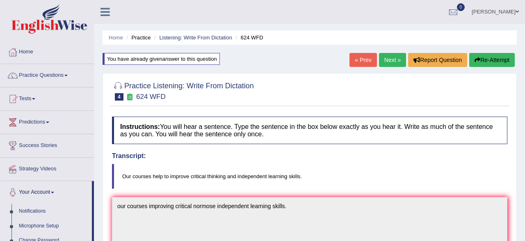
click at [499, 60] on button "Re-Attempt" at bounding box center [491, 60] width 45 height 14
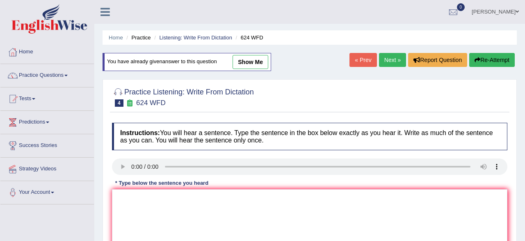
scroll to position [85, 0]
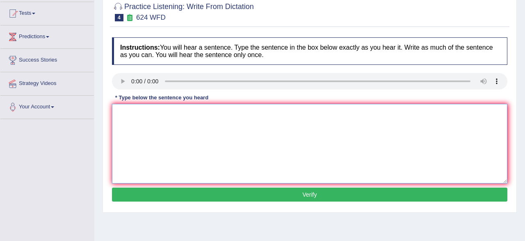
click at [250, 145] on textarea at bounding box center [309, 143] width 395 height 79
type textarea "p"
type textarea "o"
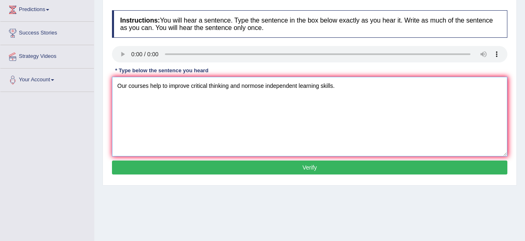
scroll to position [128, 0]
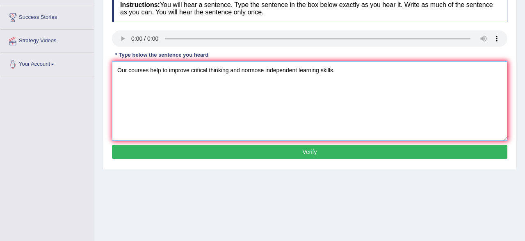
type textarea "Our courses help to improve critical thinking and normose independent learning …"
click at [244, 157] on button "Verify" at bounding box center [309, 152] width 395 height 14
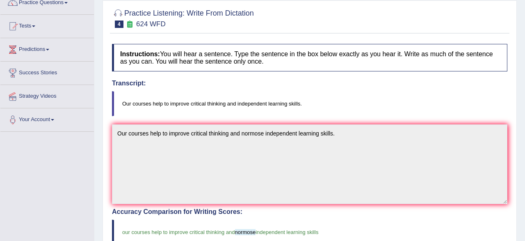
scroll to position [0, 0]
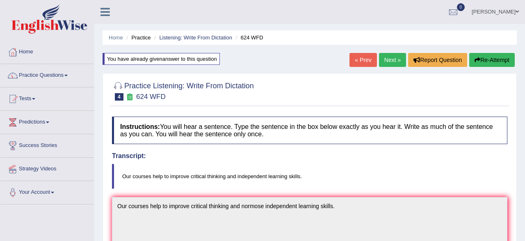
click at [392, 64] on link "Next »" at bounding box center [392, 60] width 27 height 14
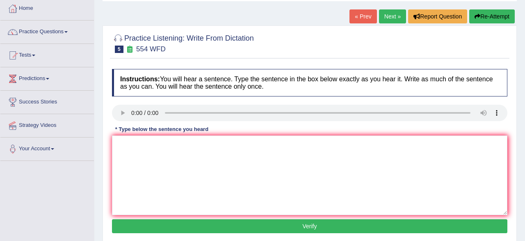
scroll to position [43, 0]
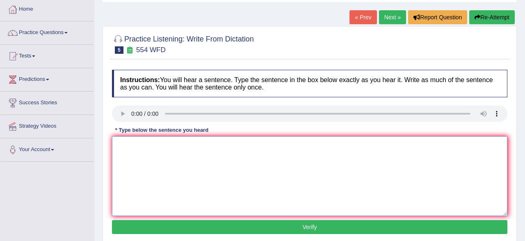
click at [132, 153] on textarea at bounding box center [309, 175] width 395 height 79
type textarea "w"
click at [169, 145] on textarea "We are abile to work a team" at bounding box center [309, 175] width 395 height 79
click at [172, 145] on textarea "We are abile to work a team" at bounding box center [309, 175] width 395 height 79
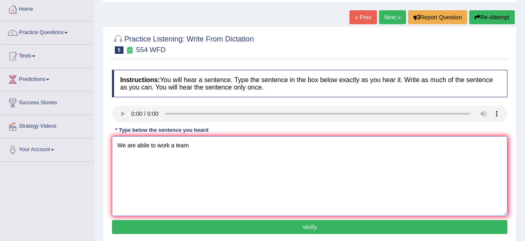
click at [172, 145] on textarea "We are abile to work a team" at bounding box center [309, 175] width 395 height 79
click at [170, 145] on textarea "We are abile to work a team" at bounding box center [309, 175] width 395 height 79
click at [192, 146] on textarea "We are abile to work a team" at bounding box center [309, 175] width 395 height 79
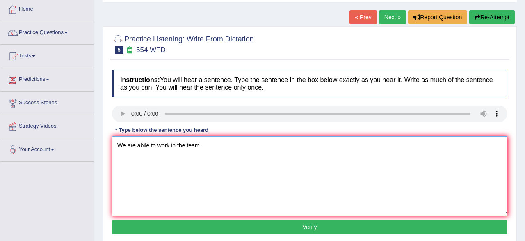
type textarea "We are abile to work in the team."
click at [232, 227] on button "Verify" at bounding box center [309, 227] width 395 height 14
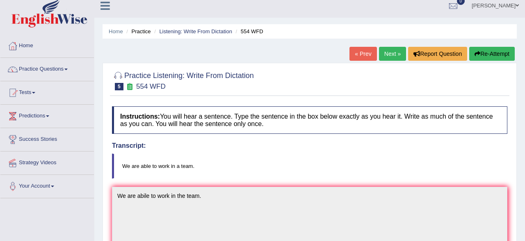
scroll to position [0, 0]
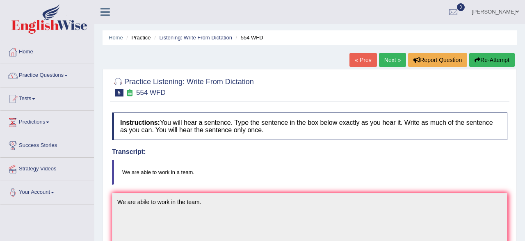
click at [489, 59] on button "Re-Attempt" at bounding box center [491, 60] width 45 height 14
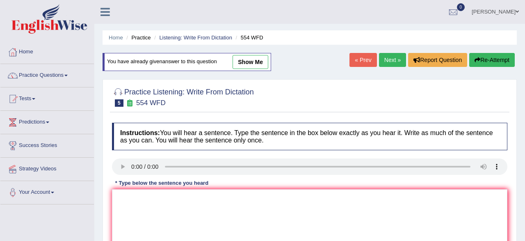
scroll to position [85, 0]
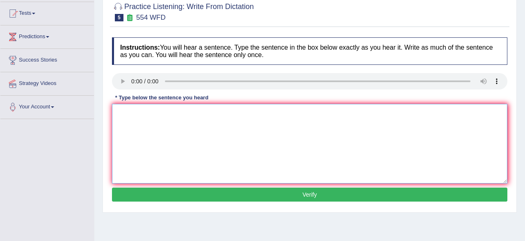
click at [278, 132] on textarea at bounding box center [309, 143] width 395 height 79
type textarea "we are able to work in a the team."
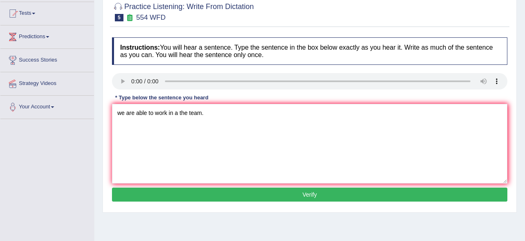
click at [171, 194] on button "Verify" at bounding box center [309, 194] width 395 height 14
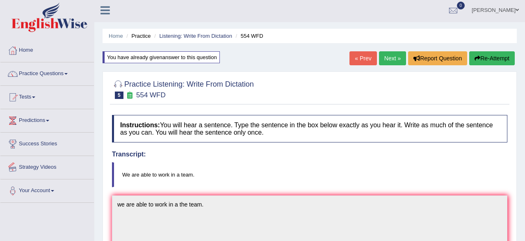
scroll to position [0, 0]
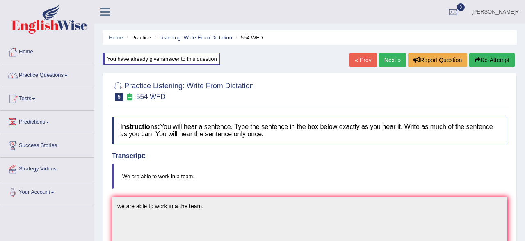
click at [391, 61] on link "Next »" at bounding box center [392, 60] width 27 height 14
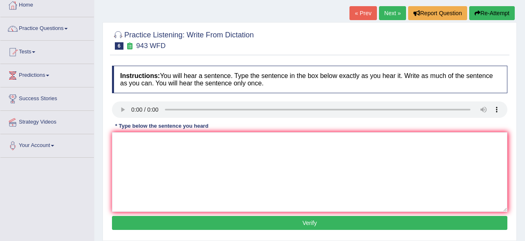
scroll to position [85, 0]
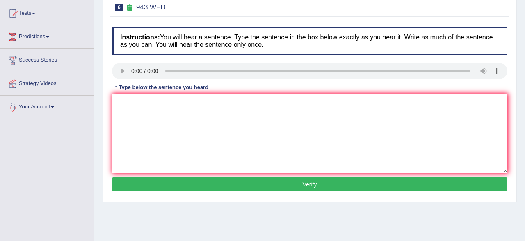
click at [140, 116] on textarea at bounding box center [309, 132] width 395 height 79
click at [202, 104] on textarea "Farming has methods in the world work developed" at bounding box center [309, 132] width 395 height 79
click at [285, 100] on textarea "Farming has methods in the world have great work developed" at bounding box center [309, 132] width 395 height 79
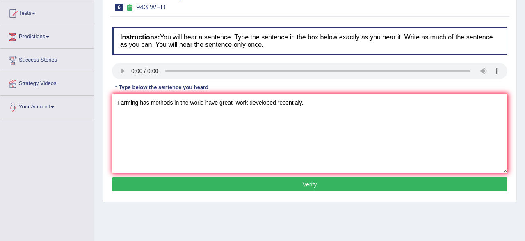
type textarea "Farming has methods in the world have great work developed recentialy."
click at [233, 185] on button "Verify" at bounding box center [309, 184] width 395 height 14
click at [233, 185] on div "Home Practice Listening: Write From Dictation 943 WFD « Prev Next » Report Ques…" at bounding box center [309, 120] width 430 height 410
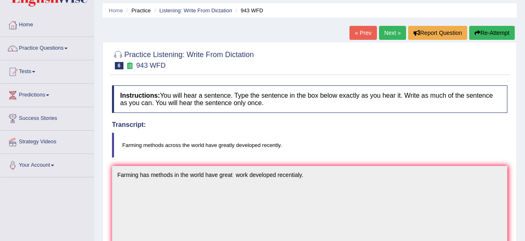
scroll to position [0, 0]
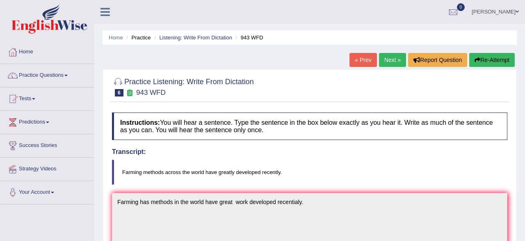
click at [492, 62] on button "Re-Attempt" at bounding box center [491, 60] width 45 height 14
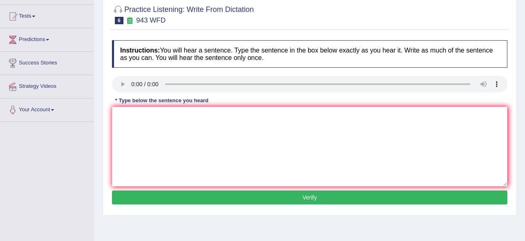
scroll to position [85, 0]
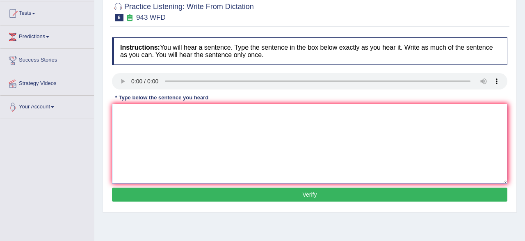
click at [315, 147] on textarea at bounding box center [309, 143] width 395 height 79
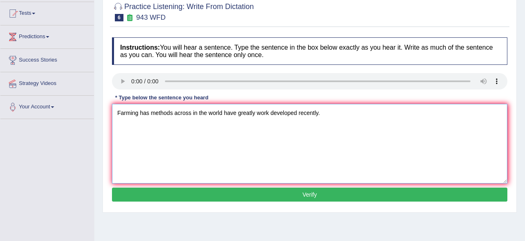
type textarea "Farming has methods across in the world have greatly work developed recently."
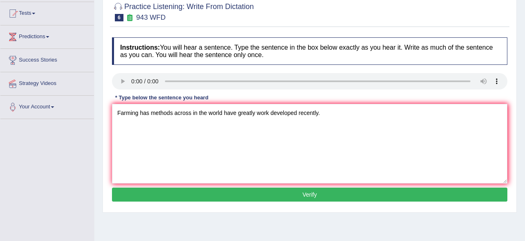
click at [265, 200] on div "Instructions: You will hear a sentence. Type the sentence in the box below exac…" at bounding box center [309, 120] width 399 height 175
click at [265, 196] on button "Verify" at bounding box center [309, 194] width 395 height 14
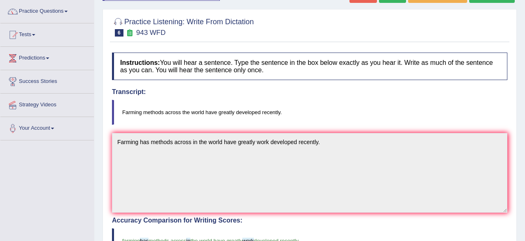
scroll to position [21, 0]
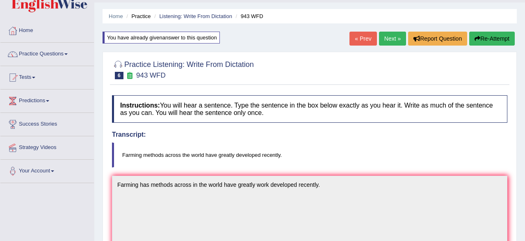
click at [388, 35] on link "Next »" at bounding box center [392, 39] width 27 height 14
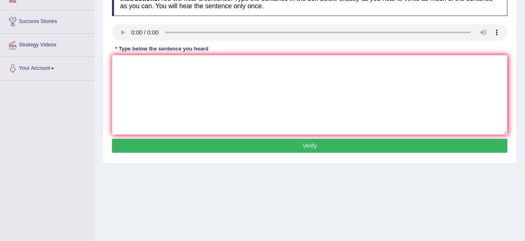
scroll to position [128, 0]
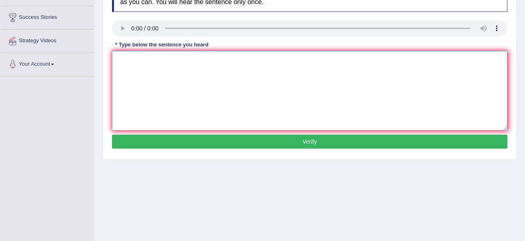
click at [126, 67] on textarea at bounding box center [309, 90] width 395 height 79
click at [132, 61] on textarea at bounding box center [309, 90] width 395 height 79
type textarea "t"
type textarea "T"
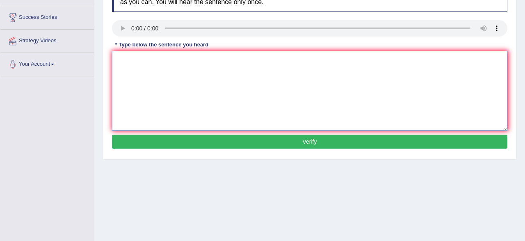
type textarea "t"
type textarea "The important details are from the argument missing in summary."
click at [162, 143] on button "Verify" at bounding box center [309, 141] width 395 height 14
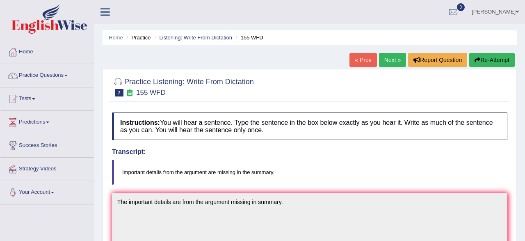
scroll to position [0, 0]
click at [484, 59] on button "Re-Attempt" at bounding box center [491, 60] width 45 height 14
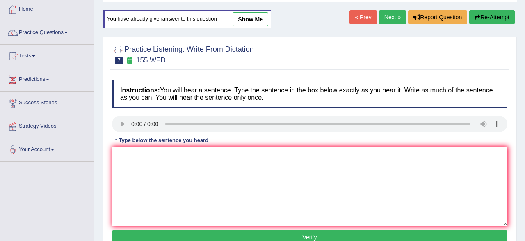
scroll to position [43, 0]
click at [281, 182] on textarea at bounding box center [309, 185] width 395 height 79
type textarea "y"
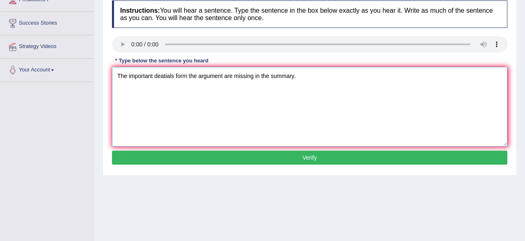
scroll to position [128, 0]
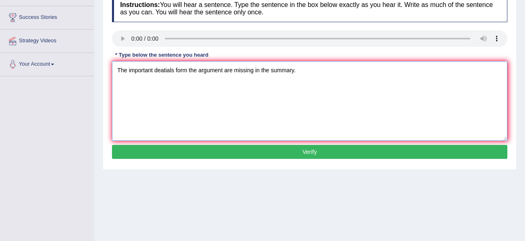
type textarea "The important deatials form the argument are missing in the summary."
click at [281, 153] on button "Verify" at bounding box center [309, 152] width 395 height 14
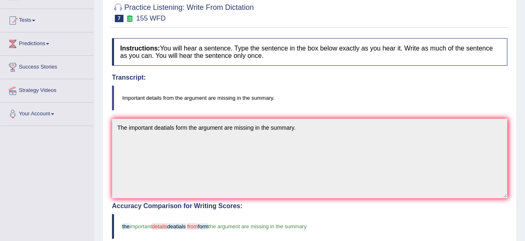
scroll to position [0, 0]
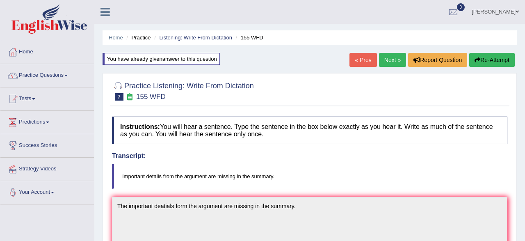
click at [500, 59] on button "Re-Attempt" at bounding box center [491, 60] width 45 height 14
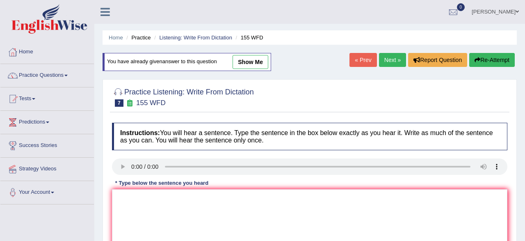
scroll to position [43, 0]
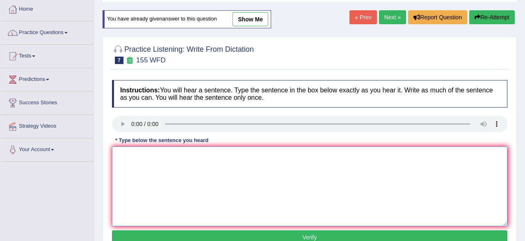
click at [156, 163] on textarea at bounding box center [309, 185] width 395 height 79
type textarea "t"
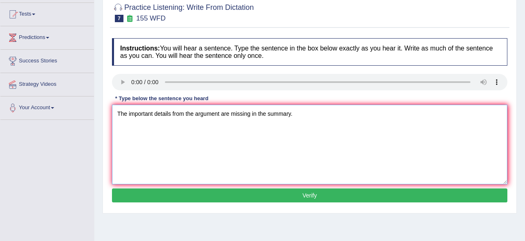
scroll to position [128, 0]
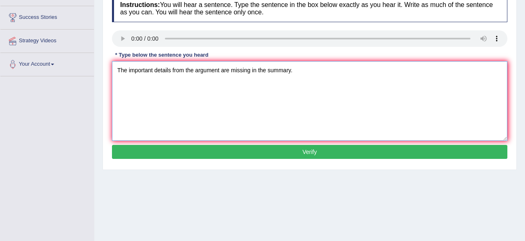
type textarea "The important details from the argument are missing in the summary."
click at [152, 152] on button "Verify" at bounding box center [309, 152] width 395 height 14
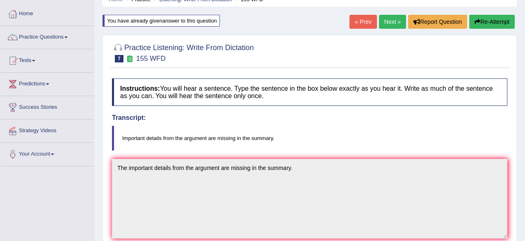
scroll to position [36, 0]
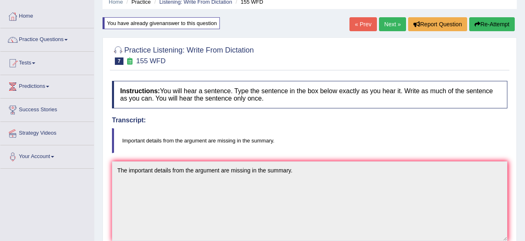
click at [394, 26] on link "Next »" at bounding box center [392, 24] width 27 height 14
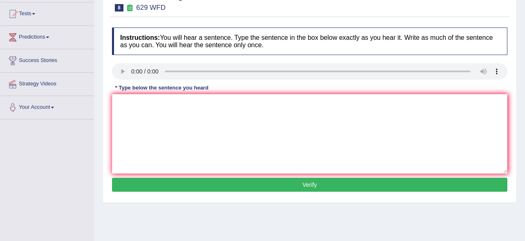
scroll to position [85, 0]
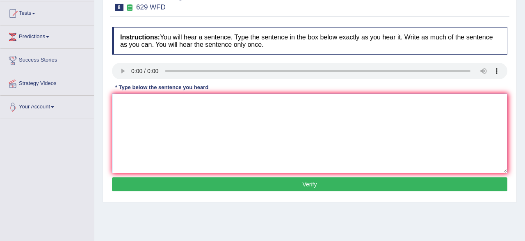
click at [132, 103] on textarea at bounding box center [309, 132] width 395 height 79
click at [137, 102] on textarea at bounding box center [309, 132] width 395 height 79
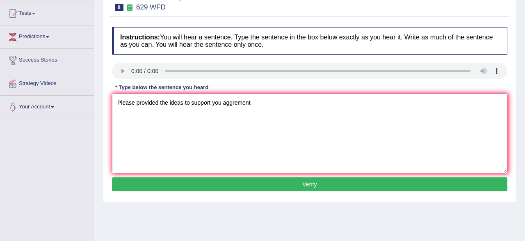
click at [169, 103] on textarea "Please provided the ideas to support you aggrement" at bounding box center [309, 132] width 395 height 79
click at [167, 101] on textarea "Please provided the ideas to support you aggrement" at bounding box center [309, 132] width 395 height 79
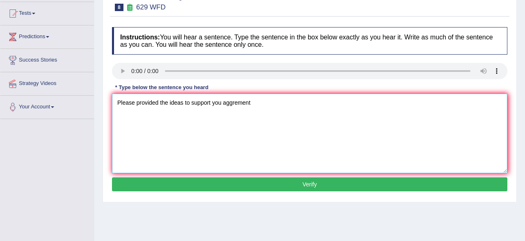
click at [167, 101] on textarea "Please provided the ideas to support you aggrement" at bounding box center [309, 132] width 395 height 79
click at [201, 104] on textarea "Please provided the report ideas to support you aggrement" at bounding box center [309, 132] width 395 height 79
click at [215, 104] on textarea "Please provided the report to support you aggrement" at bounding box center [309, 132] width 395 height 79
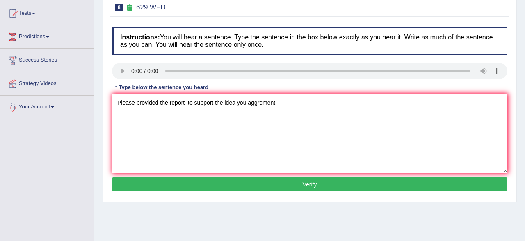
click at [280, 105] on textarea "Please provided the report to support the idea you aggrement" at bounding box center [309, 132] width 395 height 79
click at [246, 103] on textarea "Please provided the report to support the idea you aggrement" at bounding box center [309, 132] width 395 height 79
type textarea "Please provided the report to support the idea your aggrement"
click at [259, 187] on button "Verify" at bounding box center [309, 184] width 395 height 14
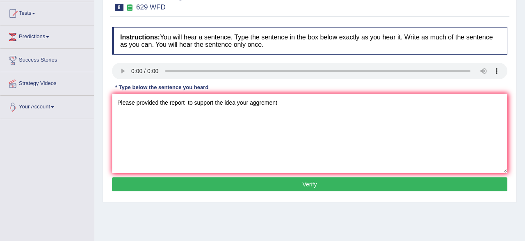
click at [259, 187] on div "Home Practice Listening: Write From Dictation 629 WFD « Prev Next » Report Ques…" at bounding box center [309, 120] width 430 height 410
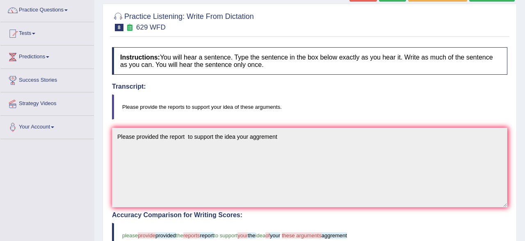
scroll to position [0, 0]
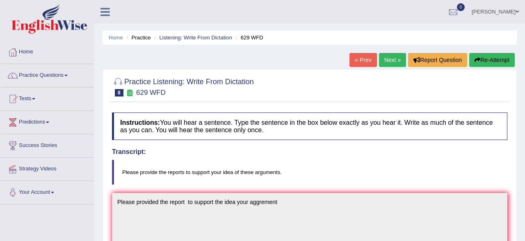
click at [490, 63] on button "Re-Attempt" at bounding box center [491, 60] width 45 height 14
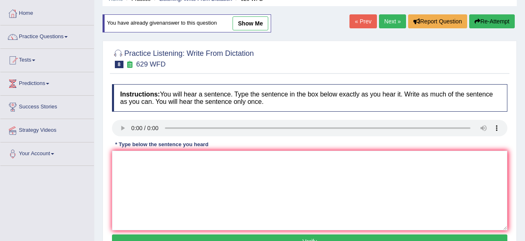
scroll to position [43, 0]
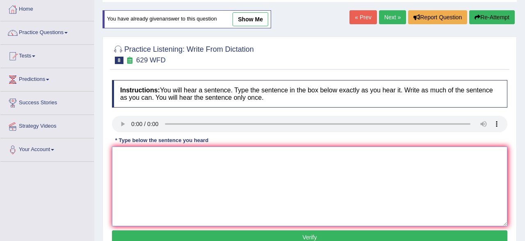
click at [207, 186] on textarea at bounding box center [309, 185] width 395 height 79
type textarea "p"
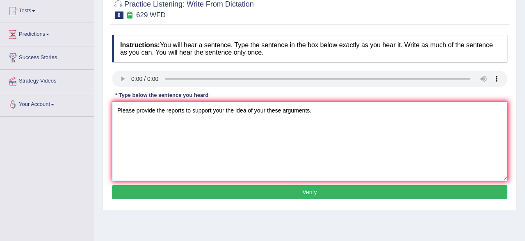
scroll to position [128, 0]
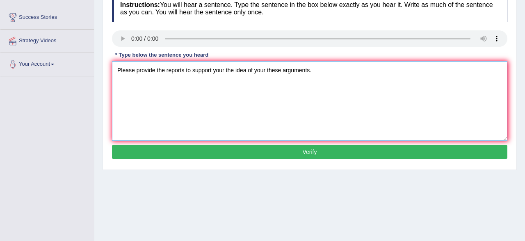
type textarea "Please provide the reports to support your the idea of your these arguments."
click at [193, 155] on button "Verify" at bounding box center [309, 152] width 395 height 14
click at [193, 155] on div "Home Practice Listening: Write From Dictation 629 WFD You have already given an…" at bounding box center [309, 77] width 430 height 410
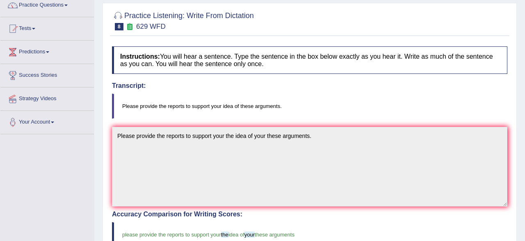
scroll to position [36, 0]
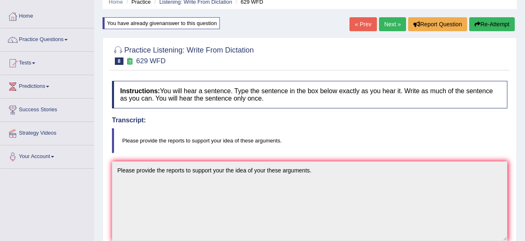
click at [392, 23] on link "Next »" at bounding box center [392, 24] width 27 height 14
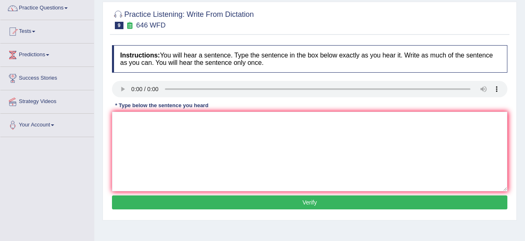
scroll to position [128, 0]
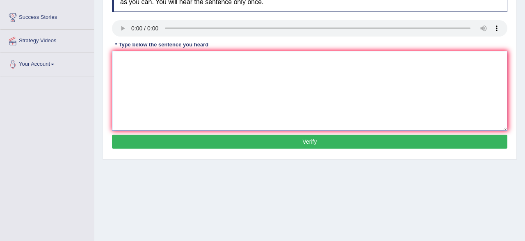
click at [123, 60] on textarea at bounding box center [309, 90] width 395 height 79
type textarea "The industrial revolution in was Europe diriven by steam technology."
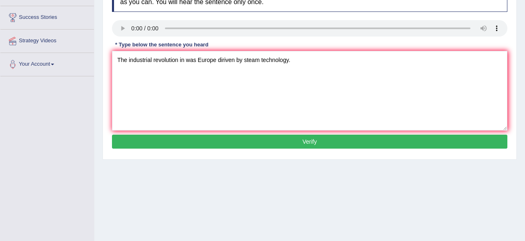
click at [175, 142] on button "Verify" at bounding box center [309, 141] width 395 height 14
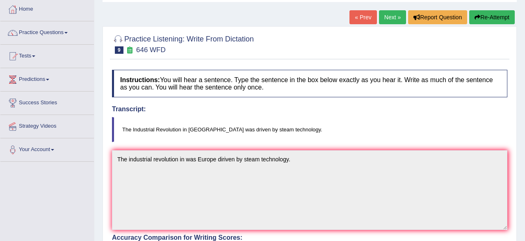
scroll to position [32, 0]
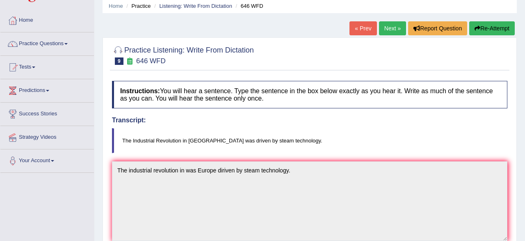
click at [488, 30] on button "Re-Attempt" at bounding box center [491, 28] width 45 height 14
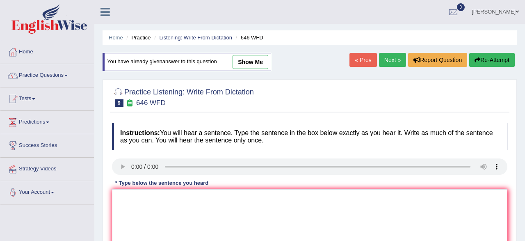
scroll to position [117, 0]
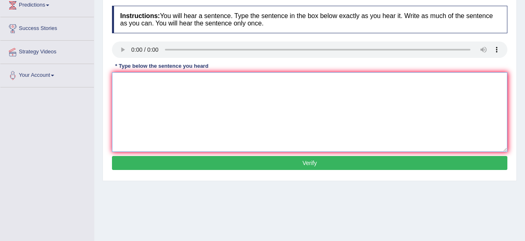
click at [336, 111] on textarea at bounding box center [309, 111] width 395 height 79
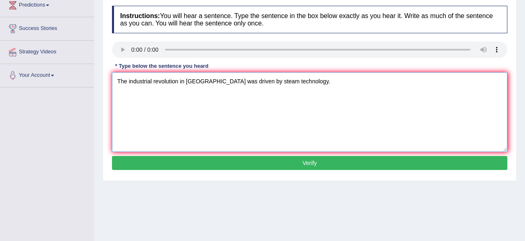
type textarea "The industrial revolution in europe was driven by steam technology."
click at [266, 163] on button "Verify" at bounding box center [309, 163] width 395 height 14
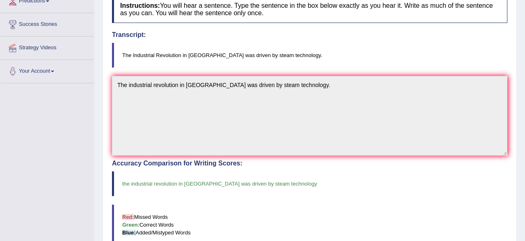
scroll to position [0, 0]
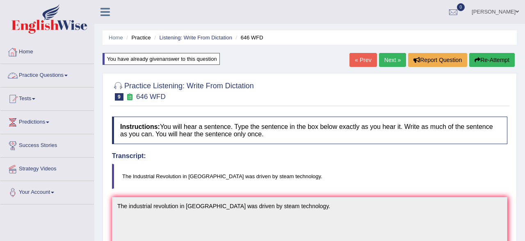
click at [36, 74] on link "Practice Questions" at bounding box center [46, 74] width 93 height 20
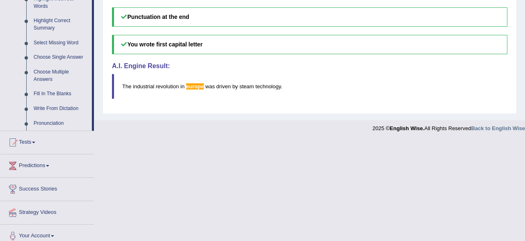
scroll to position [400, 0]
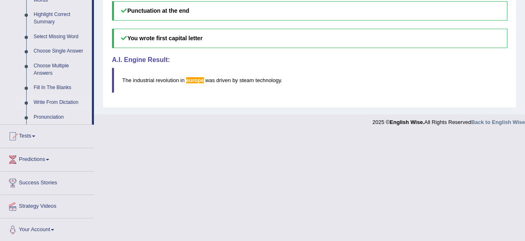
click at [57, 104] on link "Write From Dictation" at bounding box center [61, 102] width 62 height 15
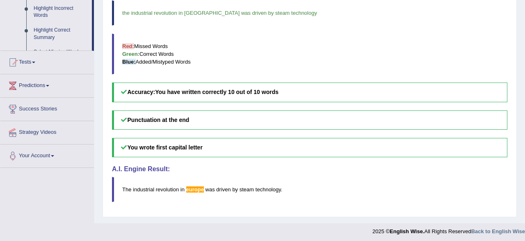
scroll to position [113, 0]
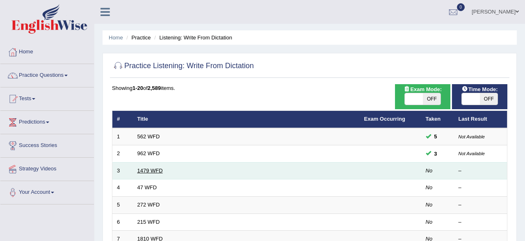
click at [147, 168] on link "1479 WFD" at bounding box center [149, 170] width 25 height 6
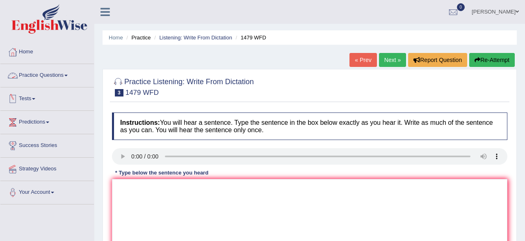
click at [32, 77] on link "Practice Questions" at bounding box center [46, 74] width 93 height 20
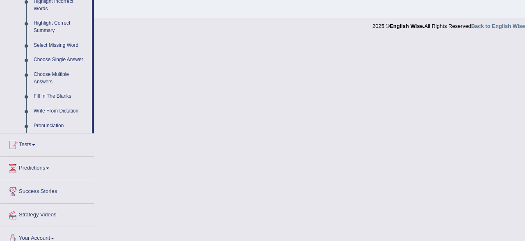
scroll to position [400, 0]
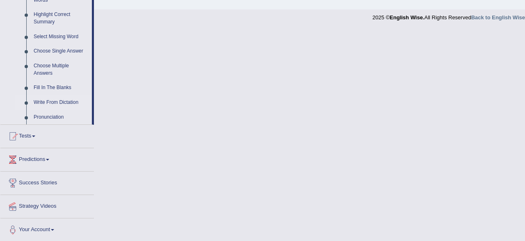
click at [63, 102] on link "Write From Dictation" at bounding box center [61, 102] width 62 height 15
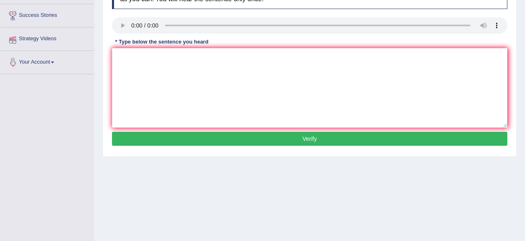
scroll to position [0, 0]
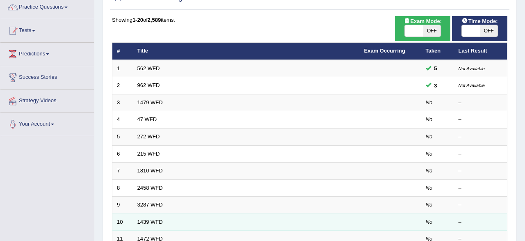
scroll to position [43, 0]
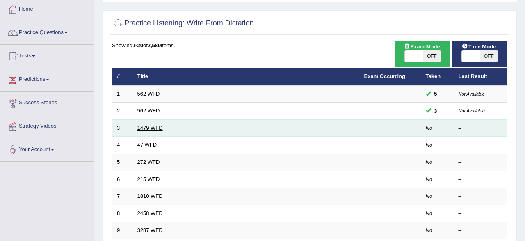
click at [145, 127] on link "1479 WFD" at bounding box center [149, 128] width 25 height 6
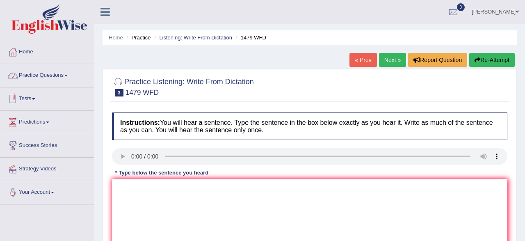
click at [45, 78] on link "Practice Questions" at bounding box center [46, 74] width 93 height 20
